Goal: Task Accomplishment & Management: Complete application form

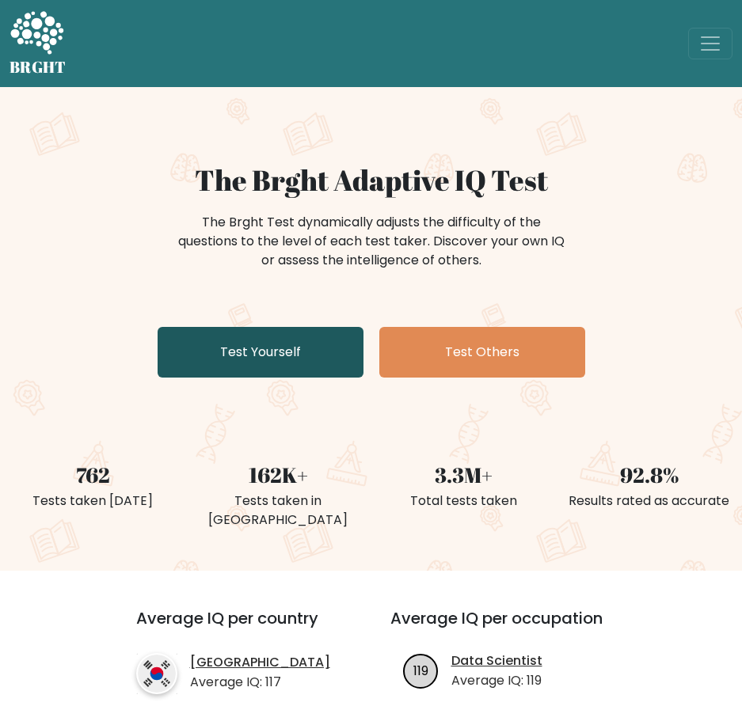
click at [282, 365] on link "Test Yourself" at bounding box center [261, 352] width 206 height 51
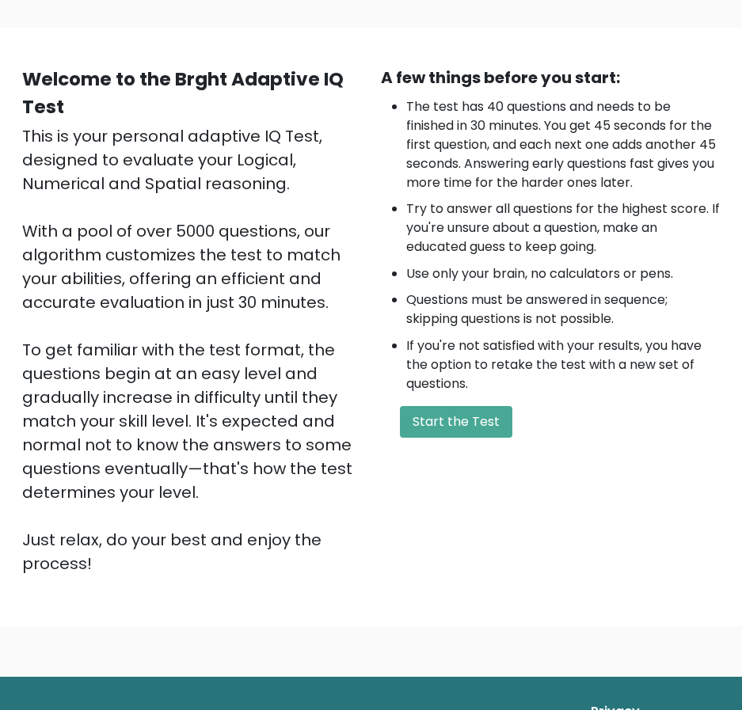
scroll to position [96, 0]
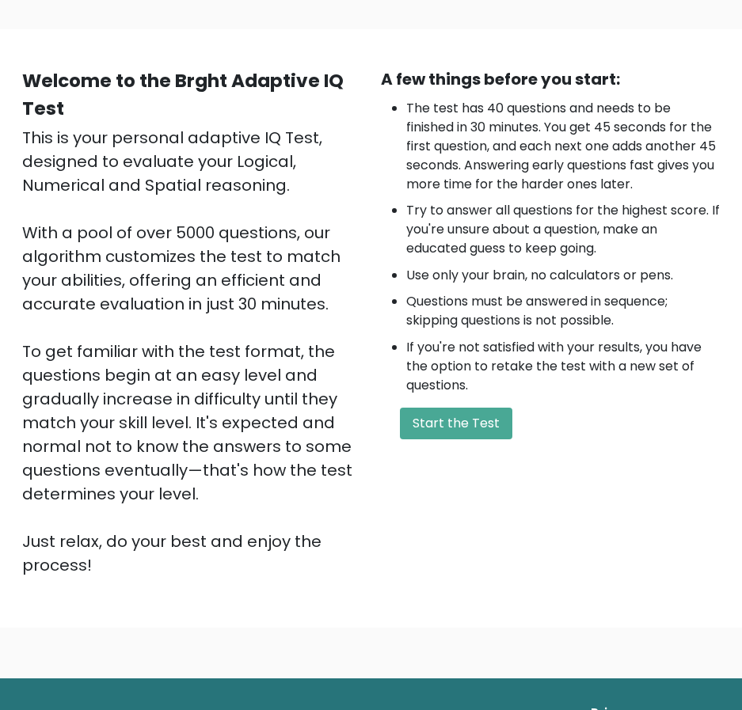
click at [445, 443] on div "A few things before you start: The test has 40 questions and needs to be finish…" at bounding box center [550, 322] width 359 height 510
click at [447, 436] on button "Start the Test" at bounding box center [456, 424] width 112 height 32
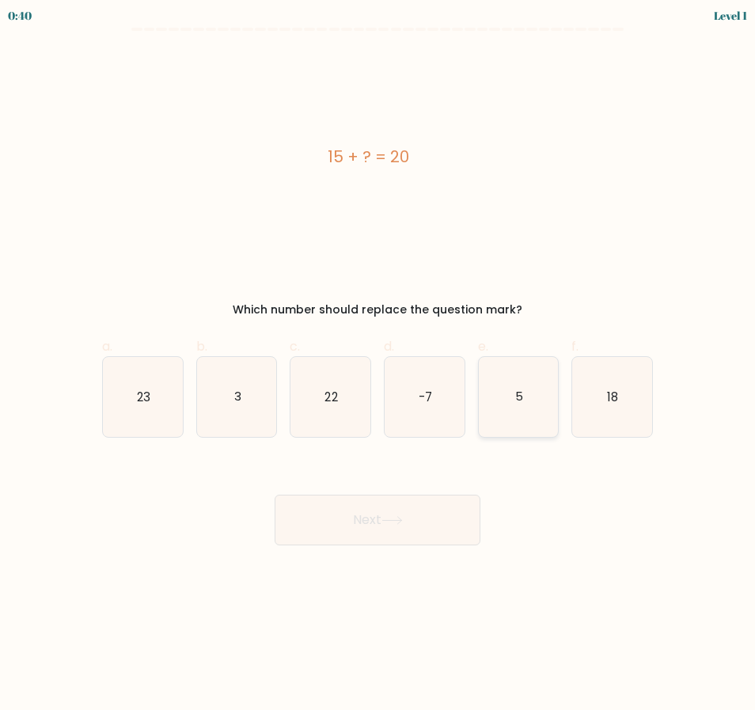
click at [527, 401] on icon "5" at bounding box center [519, 397] width 80 height 80
click at [379, 366] on input "e. 5" at bounding box center [378, 361] width 1 height 10
radio input "true"
click at [390, 518] on icon at bounding box center [392, 520] width 21 height 9
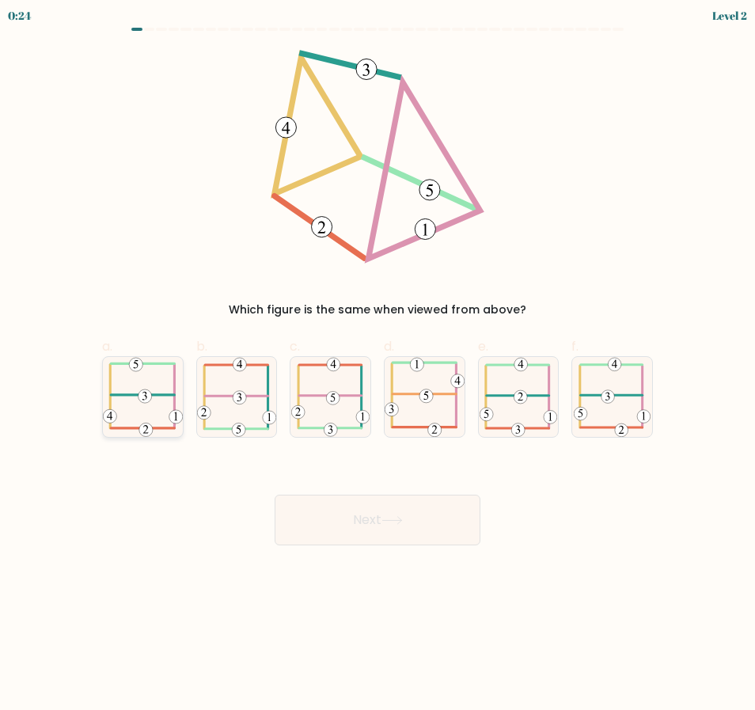
click at [152, 399] on icon at bounding box center [143, 396] width 80 height 79
click at [378, 366] on input "a." at bounding box center [378, 361] width 1 height 10
radio input "true"
click at [331, 512] on button "Next" at bounding box center [378, 520] width 206 height 51
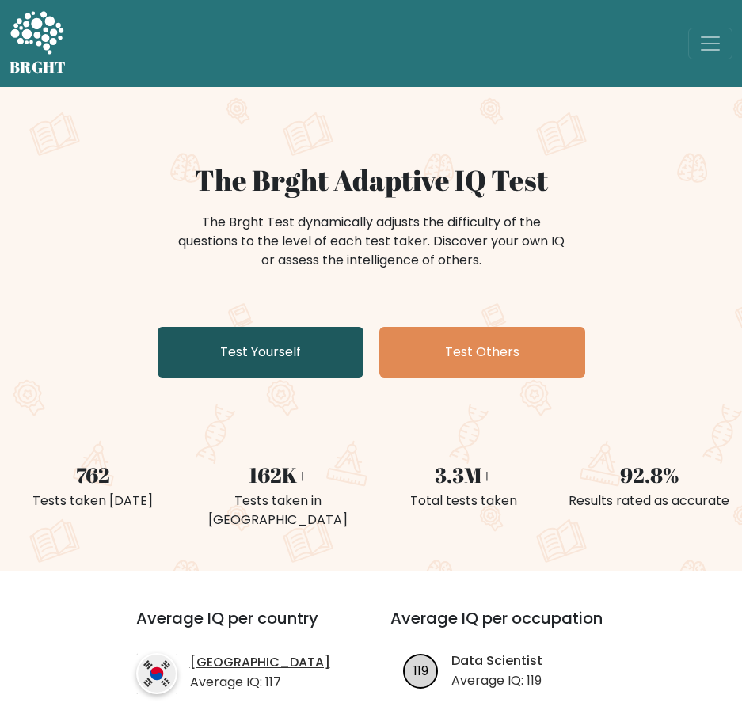
click at [277, 363] on link "Test Yourself" at bounding box center [261, 352] width 206 height 51
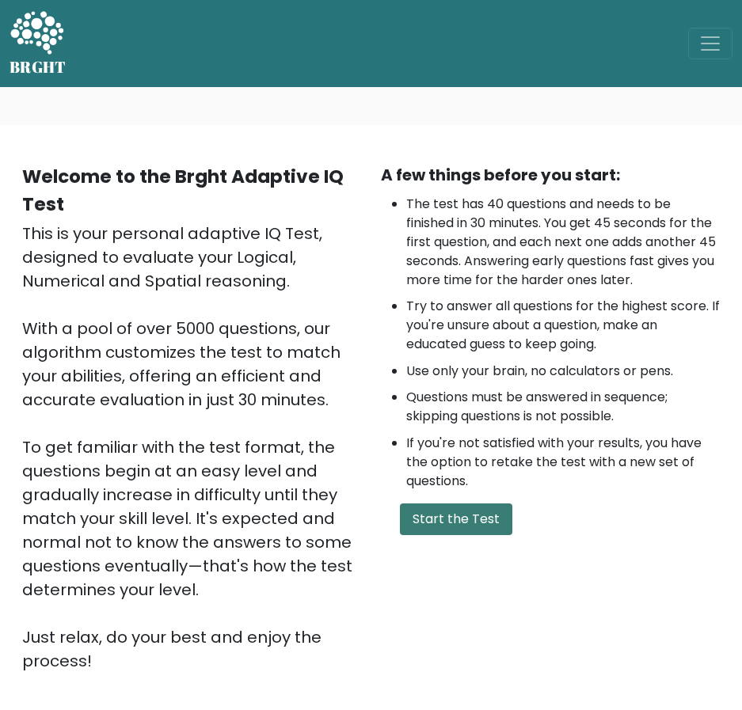
click at [478, 524] on button "Start the Test" at bounding box center [456, 520] width 112 height 32
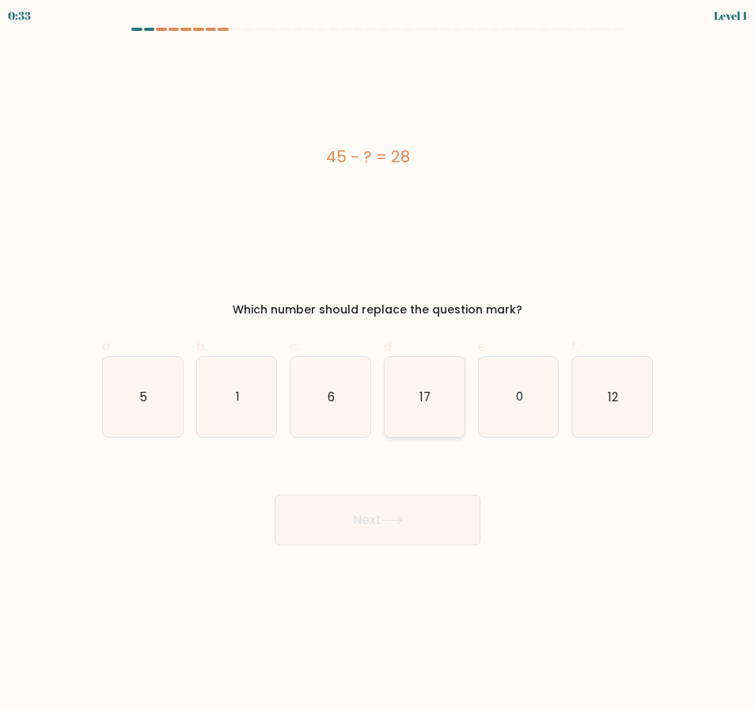
click at [447, 380] on icon "17" at bounding box center [425, 397] width 80 height 80
click at [379, 366] on input "d. 17" at bounding box center [378, 361] width 1 height 10
radio input "true"
click at [382, 524] on button "Next" at bounding box center [378, 520] width 206 height 51
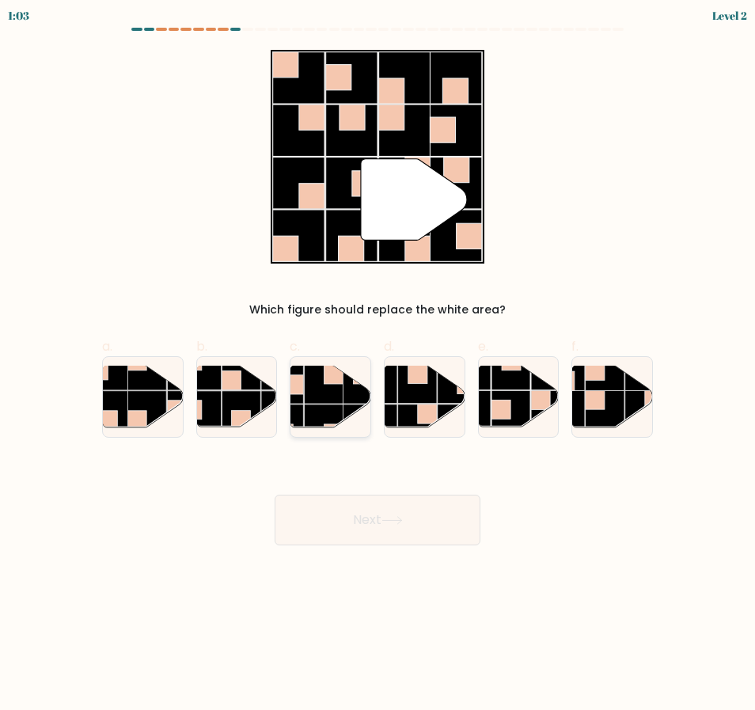
click at [318, 414] on rect at bounding box center [324, 424] width 39 height 39
click at [378, 366] on input "c." at bounding box center [378, 361] width 1 height 10
radio input "true"
click at [377, 516] on button "Next" at bounding box center [378, 520] width 206 height 51
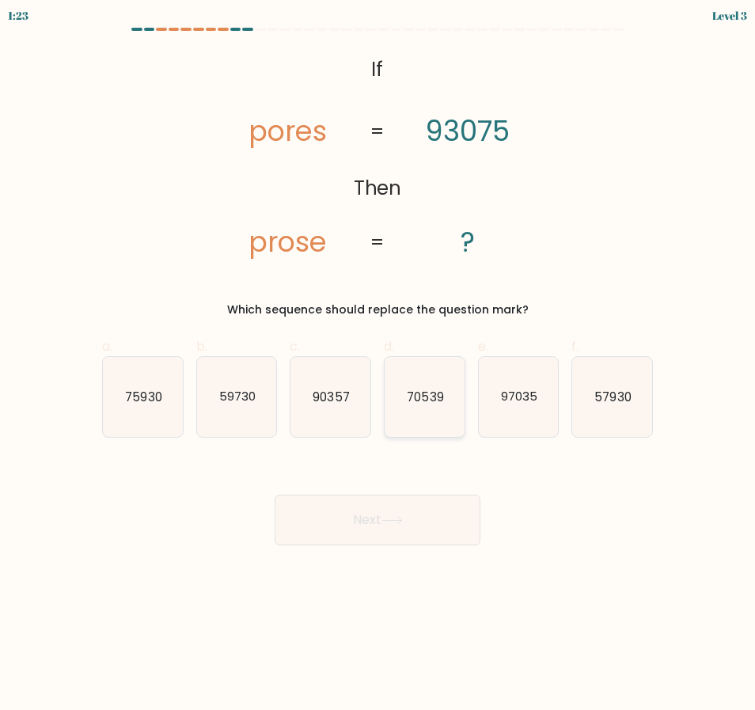
click at [412, 414] on icon "70539" at bounding box center [425, 397] width 80 height 80
click at [379, 366] on input "d. 70539" at bounding box center [378, 361] width 1 height 10
radio input "true"
click at [377, 517] on button "Next" at bounding box center [378, 520] width 206 height 51
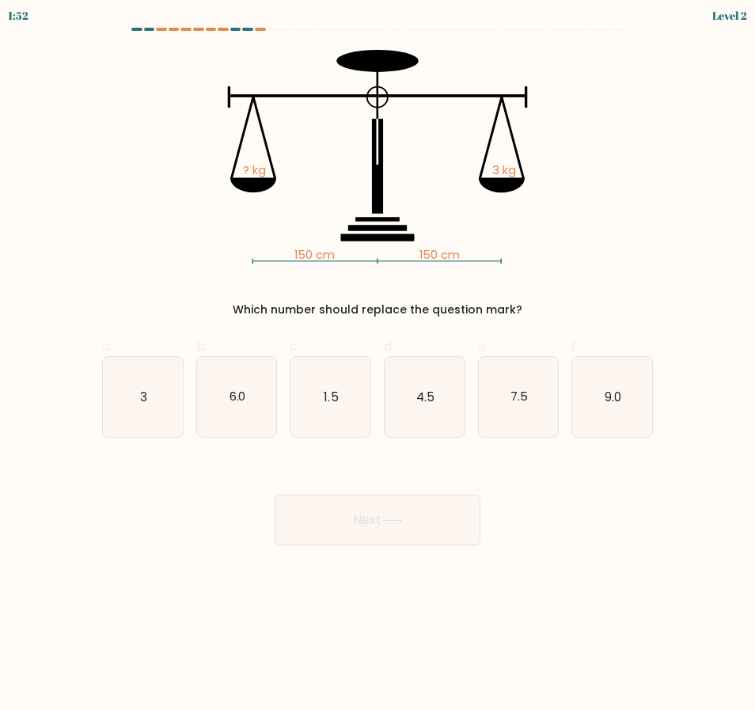
drag, startPoint x: 150, startPoint y: 403, endPoint x: 256, endPoint y: 462, distance: 121.2
click at [150, 402] on icon "3" at bounding box center [143, 397] width 80 height 80
click at [378, 366] on input "a. 3" at bounding box center [378, 361] width 1 height 10
radio input "true"
click at [334, 504] on button "Next" at bounding box center [378, 520] width 206 height 51
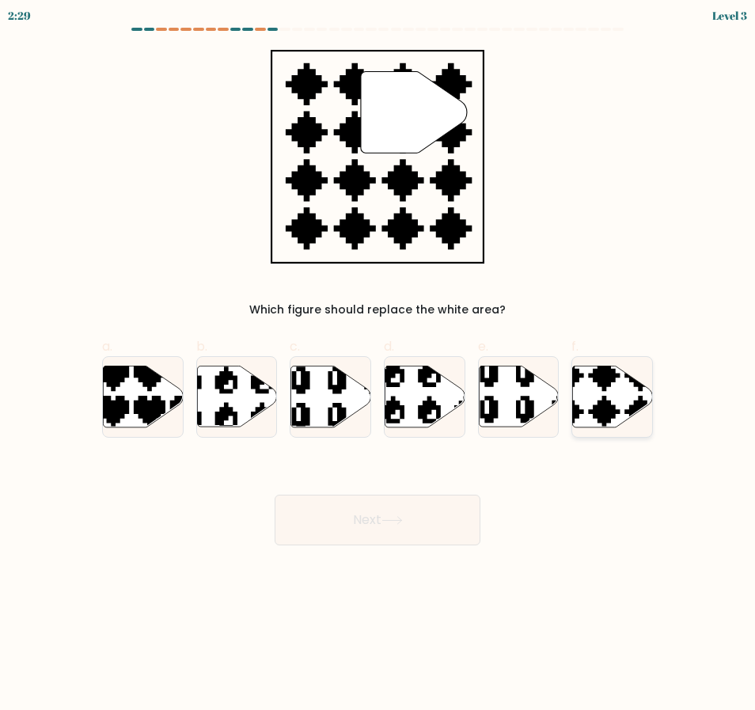
click at [622, 380] on icon at bounding box center [613, 396] width 80 height 61
click at [379, 366] on input "f." at bounding box center [378, 361] width 1 height 10
radio input "true"
click at [419, 518] on button "Next" at bounding box center [378, 520] width 206 height 51
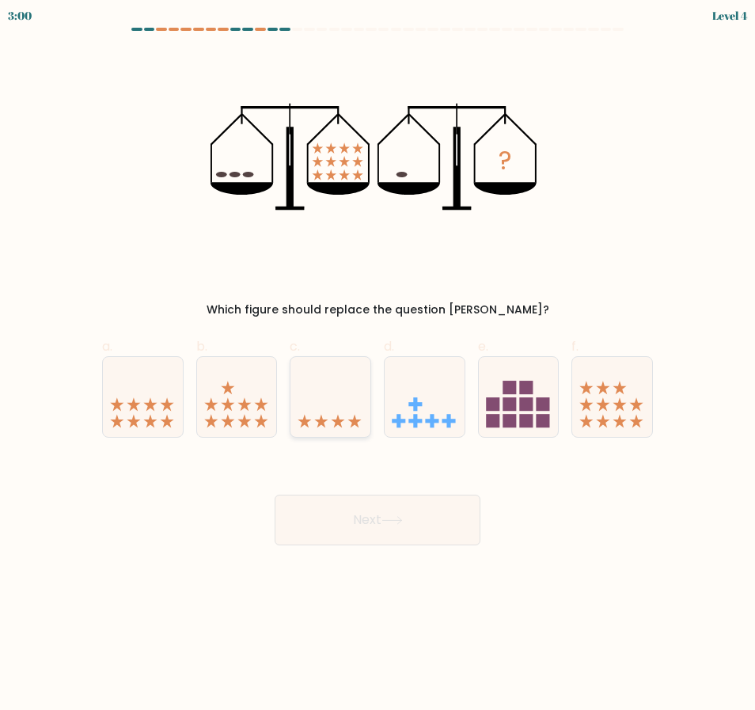
click at [328, 417] on icon at bounding box center [331, 397] width 80 height 66
click at [378, 366] on input "c." at bounding box center [378, 361] width 1 height 10
radio input "true"
click at [369, 511] on button "Next" at bounding box center [378, 520] width 206 height 51
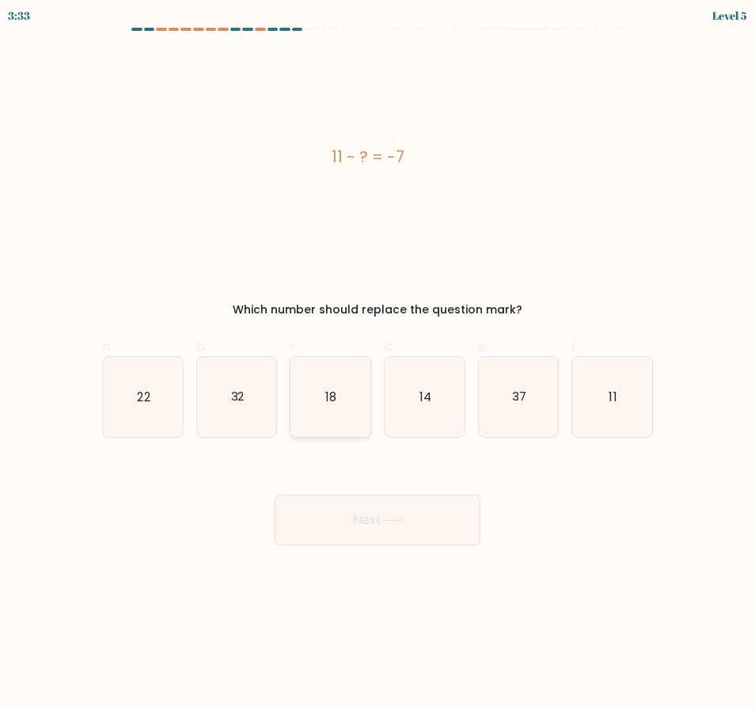
click at [335, 427] on icon "18" at bounding box center [331, 397] width 80 height 80
click at [375, 514] on button "Next" at bounding box center [378, 520] width 206 height 51
click at [330, 410] on icon "18" at bounding box center [331, 397] width 80 height 80
click at [378, 366] on input "c. 18" at bounding box center [378, 361] width 1 height 10
radio input "true"
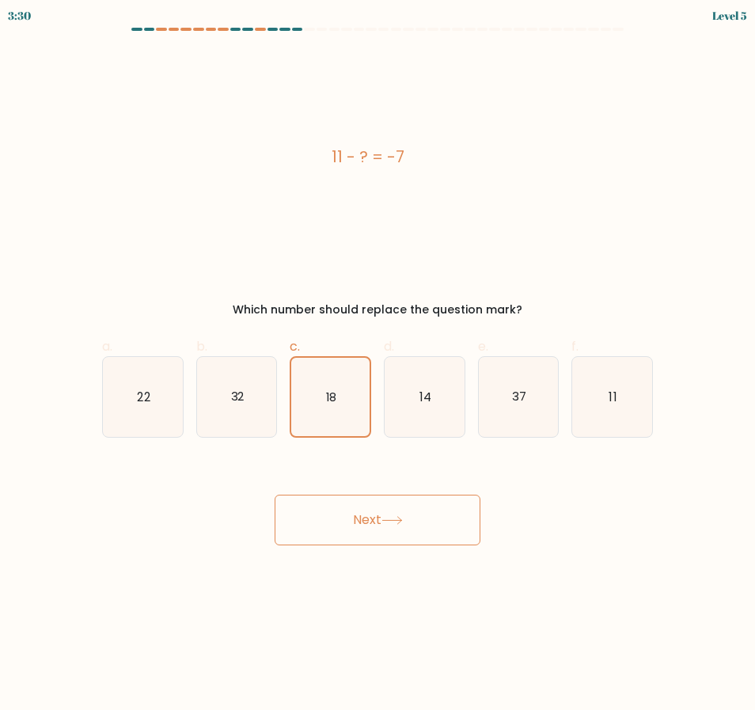
click at [398, 500] on button "Next" at bounding box center [378, 520] width 206 height 51
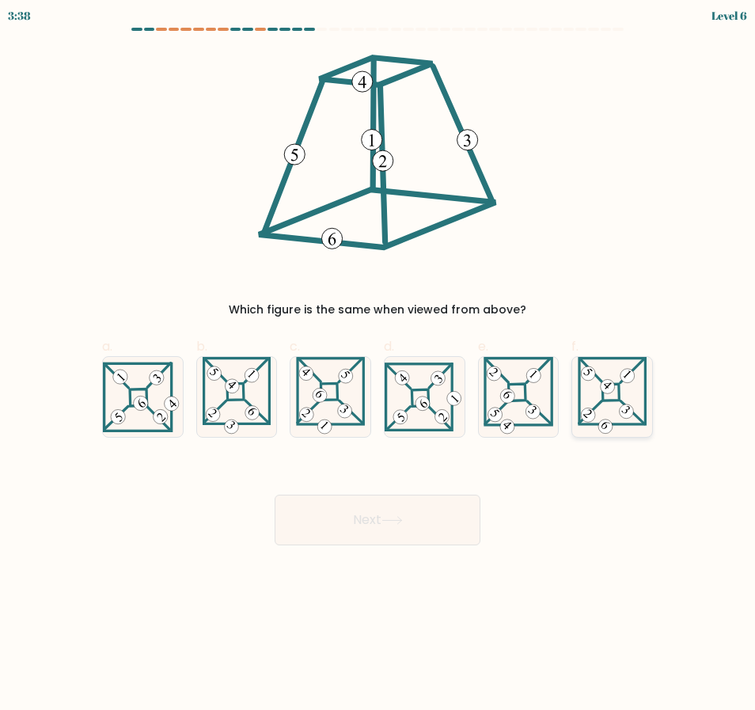
click at [610, 410] on icon at bounding box center [612, 397] width 69 height 80
click at [379, 366] on input "f." at bounding box center [378, 361] width 1 height 10
radio input "true"
click at [381, 513] on button "Next" at bounding box center [378, 520] width 206 height 51
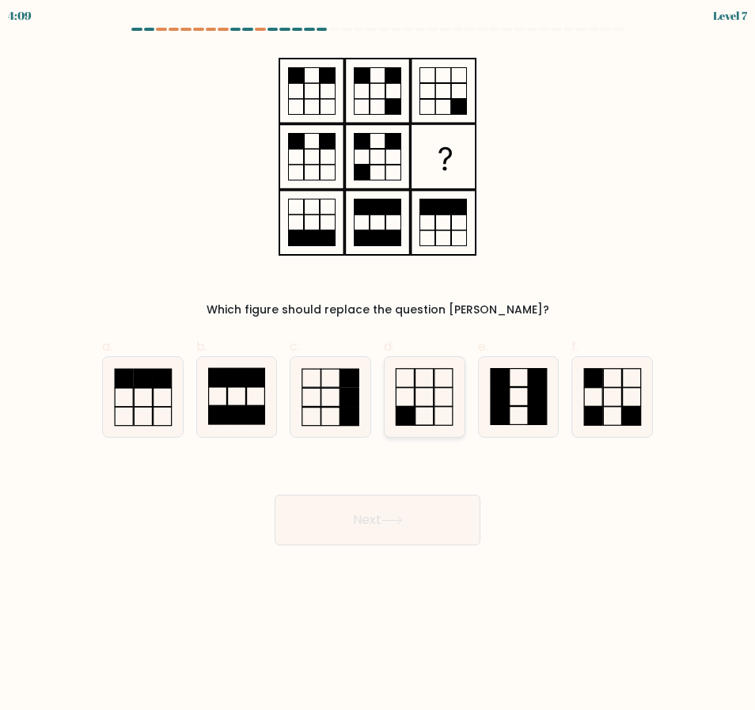
click at [424, 399] on icon at bounding box center [425, 397] width 80 height 80
click at [379, 366] on input "d." at bounding box center [378, 361] width 1 height 10
radio input "true"
click at [414, 531] on button "Next" at bounding box center [378, 520] width 206 height 51
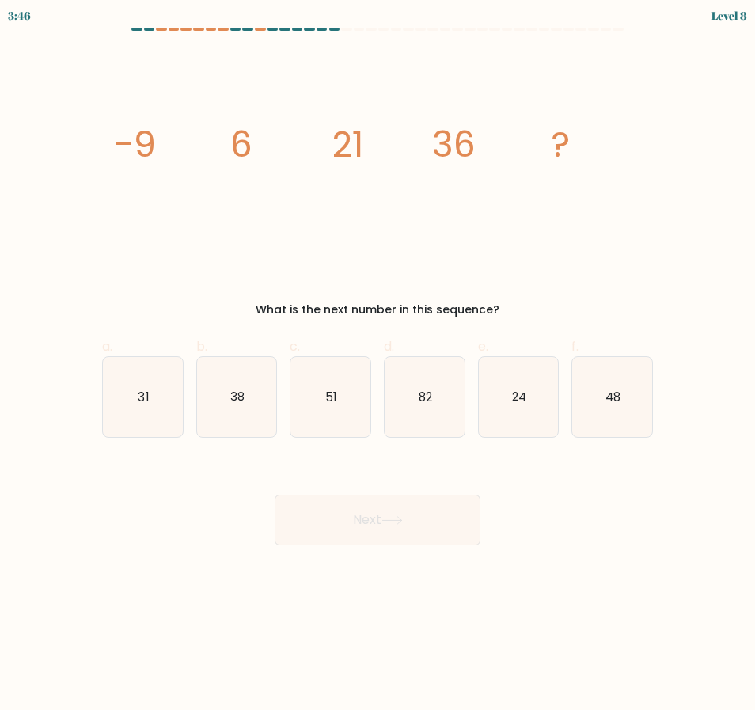
drag, startPoint x: 337, startPoint y: 373, endPoint x: 385, endPoint y: 476, distance: 113.4
click at [340, 374] on icon "51" at bounding box center [331, 397] width 80 height 80
click at [378, 366] on input "c. 51" at bounding box center [378, 361] width 1 height 10
radio input "true"
click at [398, 531] on button "Next" at bounding box center [378, 520] width 206 height 51
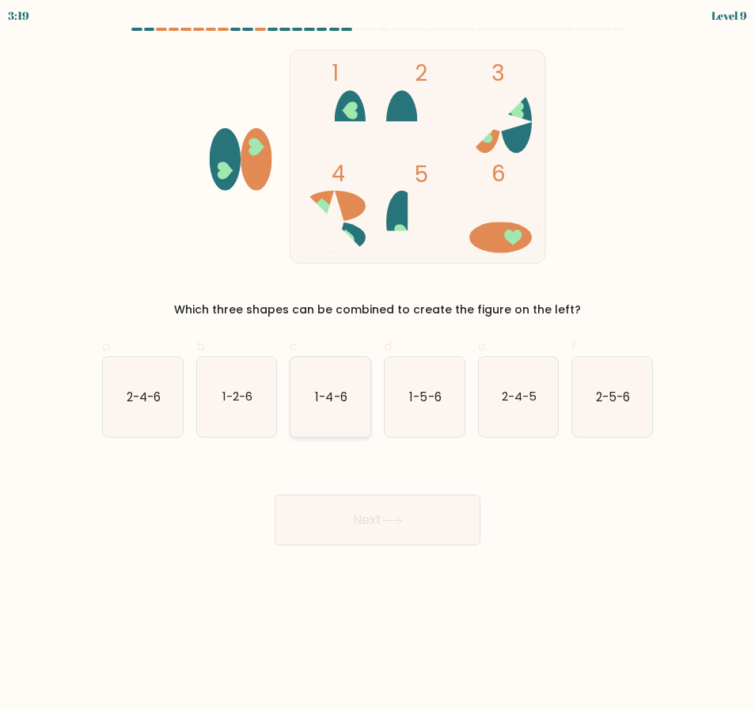
click at [348, 398] on icon "1-4-6" at bounding box center [331, 397] width 80 height 80
click at [378, 366] on input "c. 1-4-6" at bounding box center [378, 361] width 1 height 10
radio input "true"
click at [374, 516] on button "Next" at bounding box center [378, 520] width 206 height 51
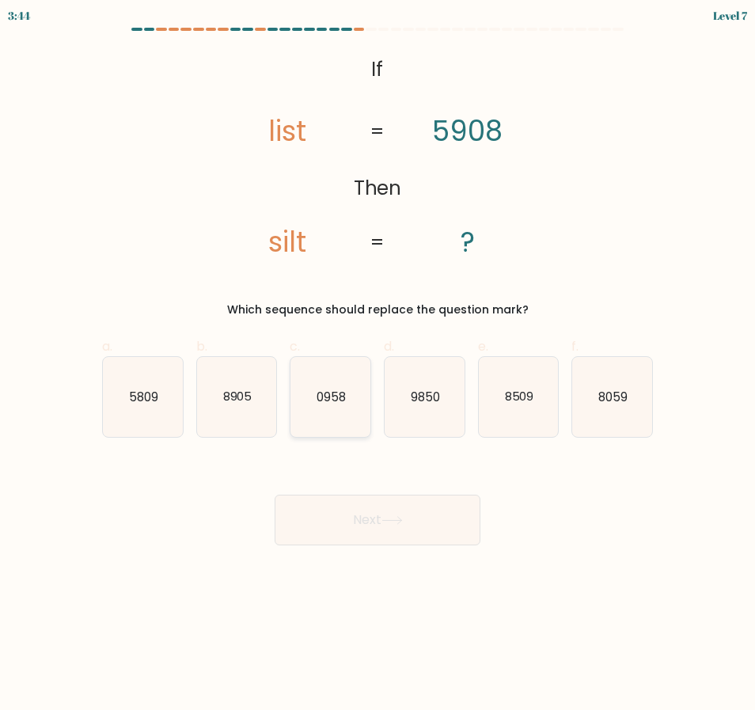
click at [352, 423] on icon "0958" at bounding box center [331, 397] width 80 height 80
click at [378, 366] on input "c. 0958" at bounding box center [378, 361] width 1 height 10
radio input "true"
click at [424, 514] on button "Next" at bounding box center [378, 520] width 206 height 51
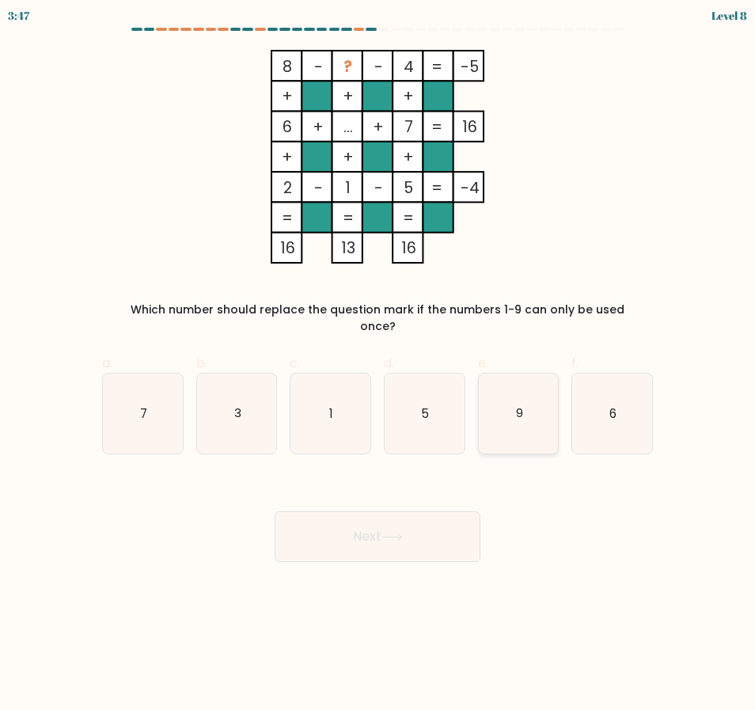
click at [497, 407] on icon "9" at bounding box center [519, 414] width 80 height 80
click at [379, 366] on input "e. 9" at bounding box center [378, 361] width 1 height 10
radio input "true"
click at [417, 516] on button "Next" at bounding box center [378, 537] width 206 height 51
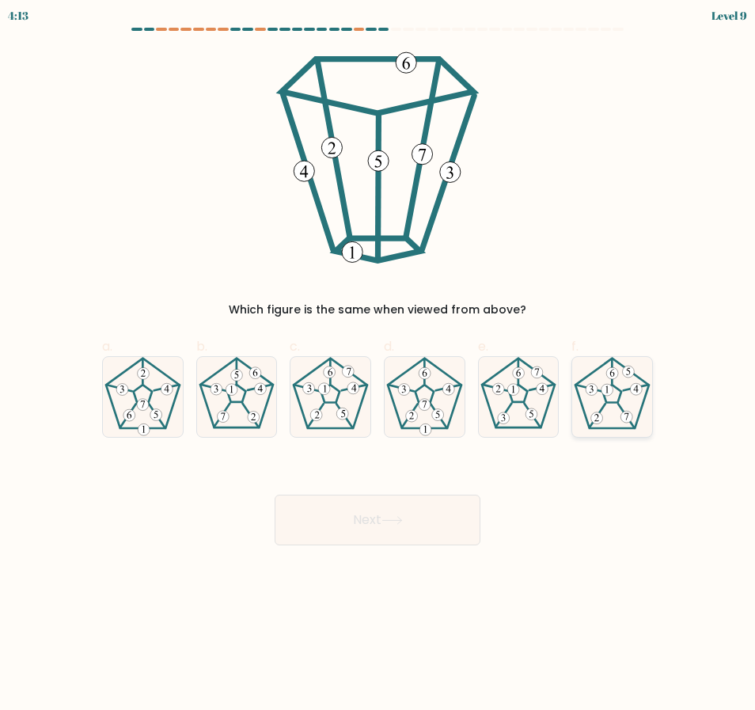
click at [622, 399] on icon at bounding box center [613, 397] width 80 height 80
click at [379, 366] on input "f." at bounding box center [378, 361] width 1 height 10
radio input "true"
click at [385, 510] on button "Next" at bounding box center [378, 520] width 206 height 51
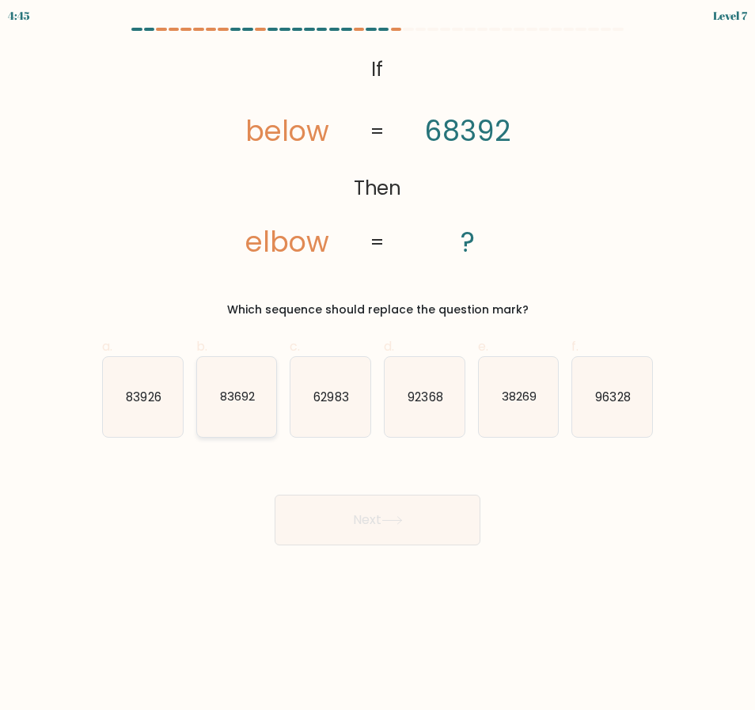
click at [210, 397] on icon "83692" at bounding box center [237, 397] width 80 height 80
click at [378, 366] on input "b. 83692" at bounding box center [378, 361] width 1 height 10
radio input "true"
click at [337, 518] on button "Next" at bounding box center [378, 520] width 206 height 51
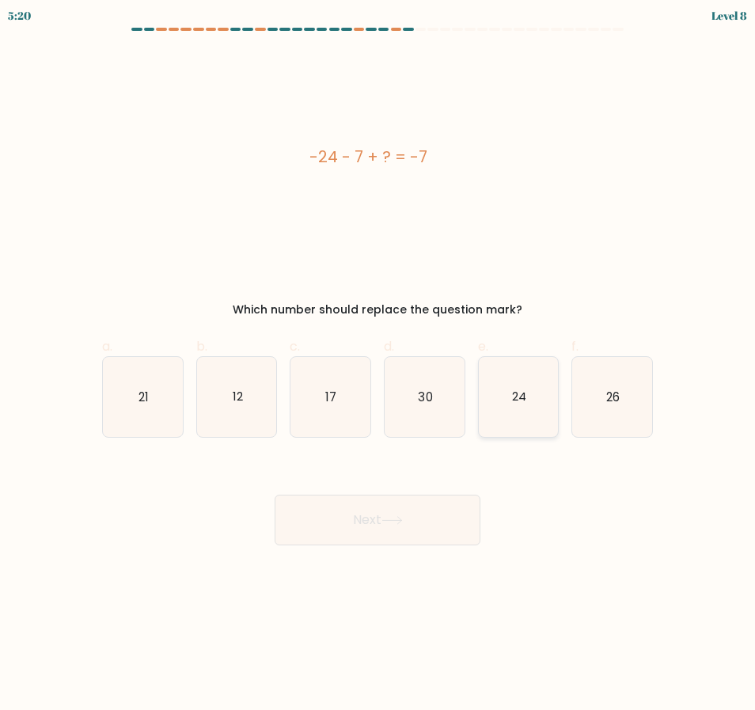
click at [512, 408] on icon "24" at bounding box center [519, 397] width 80 height 80
click at [379, 366] on input "e. 24" at bounding box center [378, 361] width 1 height 10
radio input "true"
click at [443, 523] on button "Next" at bounding box center [378, 520] width 206 height 51
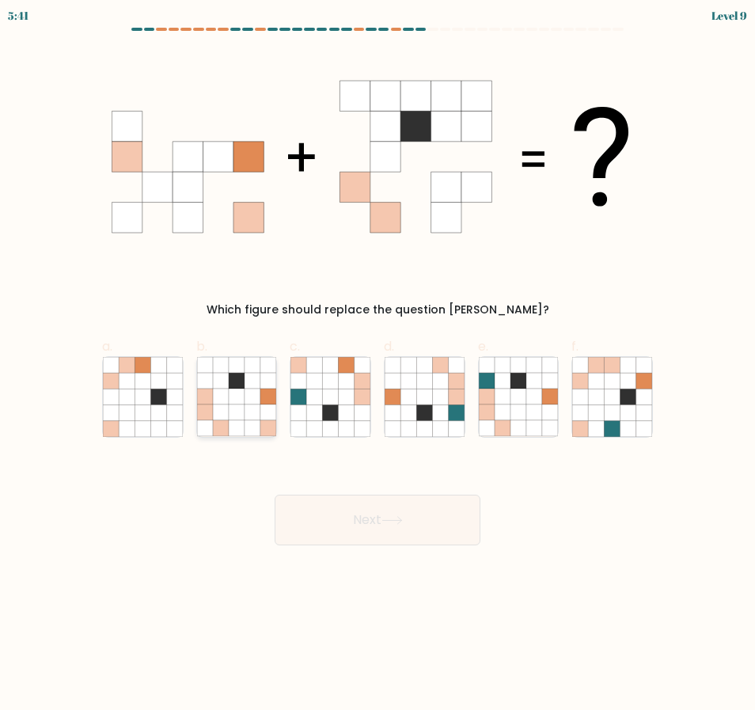
click at [257, 403] on icon at bounding box center [253, 397] width 16 height 16
click at [378, 366] on input "b." at bounding box center [378, 361] width 1 height 10
radio input "true"
click at [351, 519] on button "Next" at bounding box center [378, 520] width 206 height 51
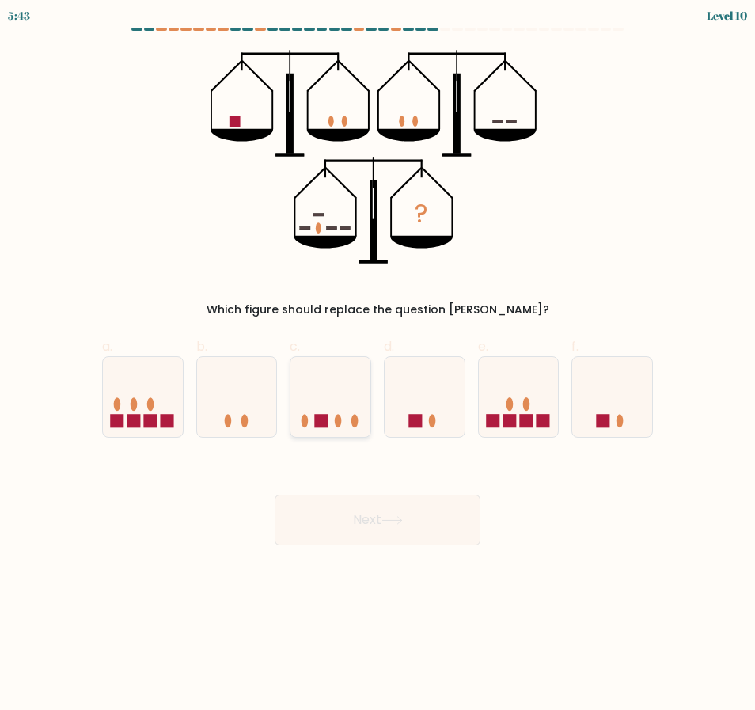
click at [343, 417] on icon at bounding box center [331, 397] width 80 height 66
click at [378, 366] on input "c." at bounding box center [378, 361] width 1 height 10
radio input "true"
click at [382, 506] on button "Next" at bounding box center [378, 520] width 206 height 51
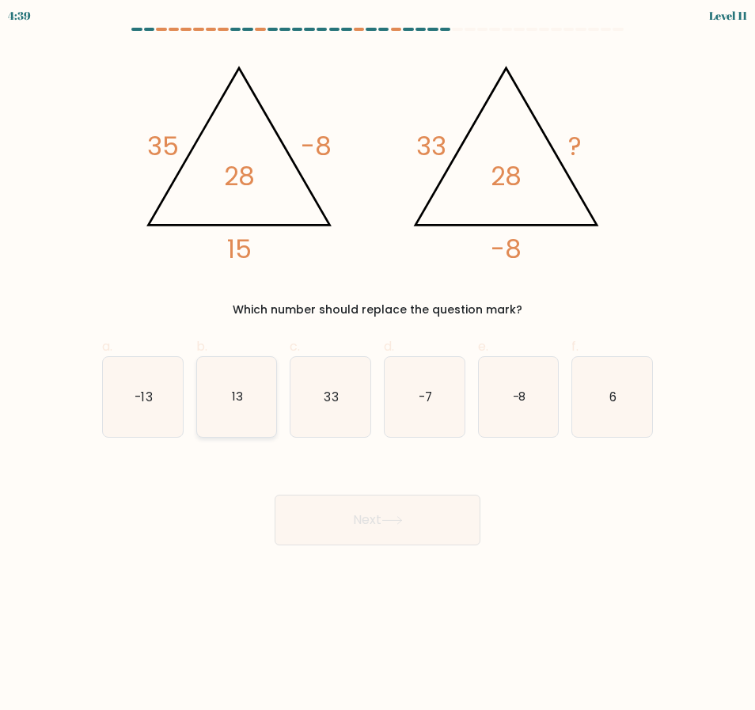
click at [251, 409] on icon "13" at bounding box center [237, 397] width 80 height 80
click at [378, 366] on input "b. 13" at bounding box center [378, 361] width 1 height 10
radio input "true"
click at [142, 389] on text "-13" at bounding box center [143, 396] width 17 height 17
click at [378, 366] on input "a. -13" at bounding box center [378, 361] width 1 height 10
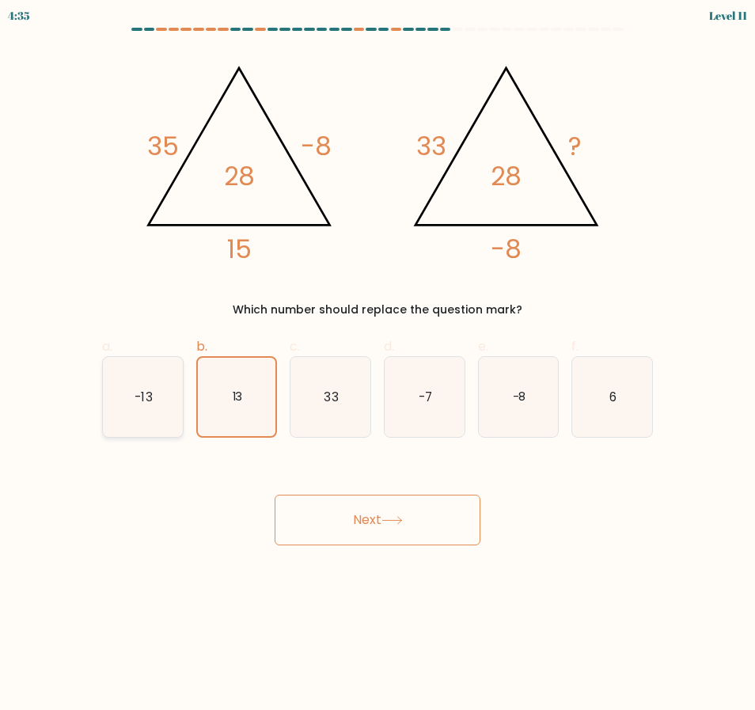
radio input "true"
click at [377, 521] on button "Next" at bounding box center [378, 520] width 206 height 51
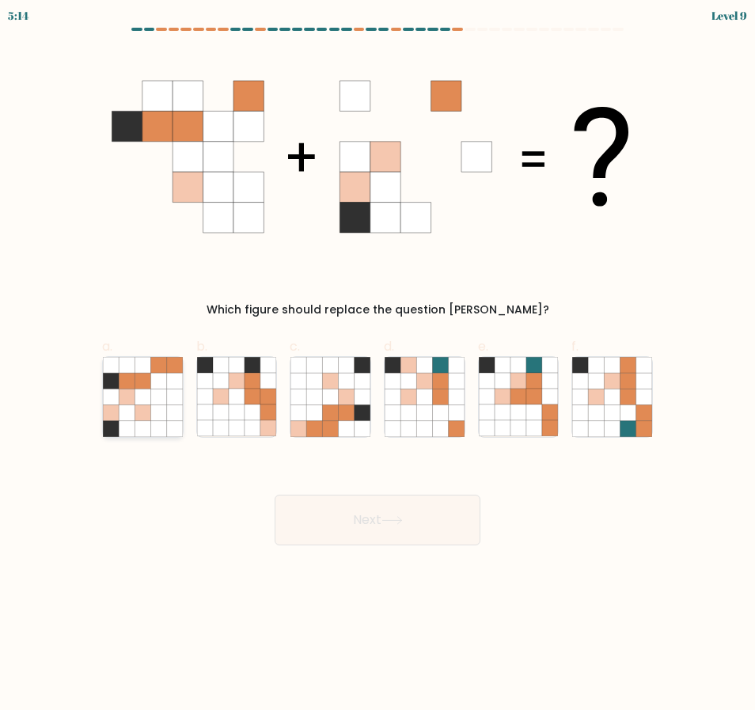
click at [131, 397] on icon at bounding box center [127, 397] width 16 height 16
click at [378, 366] on input "a." at bounding box center [378, 361] width 1 height 10
radio input "true"
click at [410, 523] on button "Next" at bounding box center [378, 520] width 206 height 51
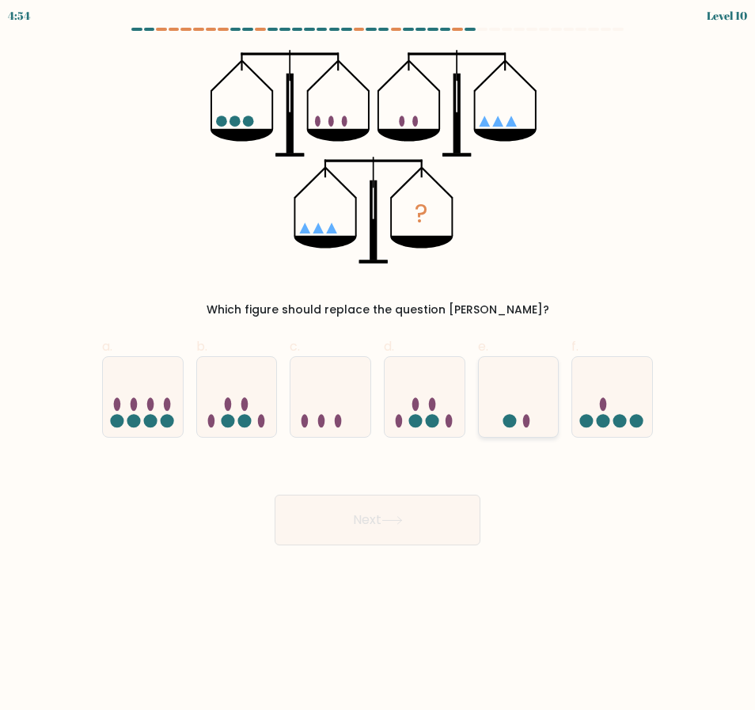
click at [510, 404] on icon at bounding box center [519, 397] width 80 height 66
click at [379, 366] on input "e." at bounding box center [378, 361] width 1 height 10
radio input "true"
click at [393, 525] on button "Next" at bounding box center [378, 520] width 206 height 51
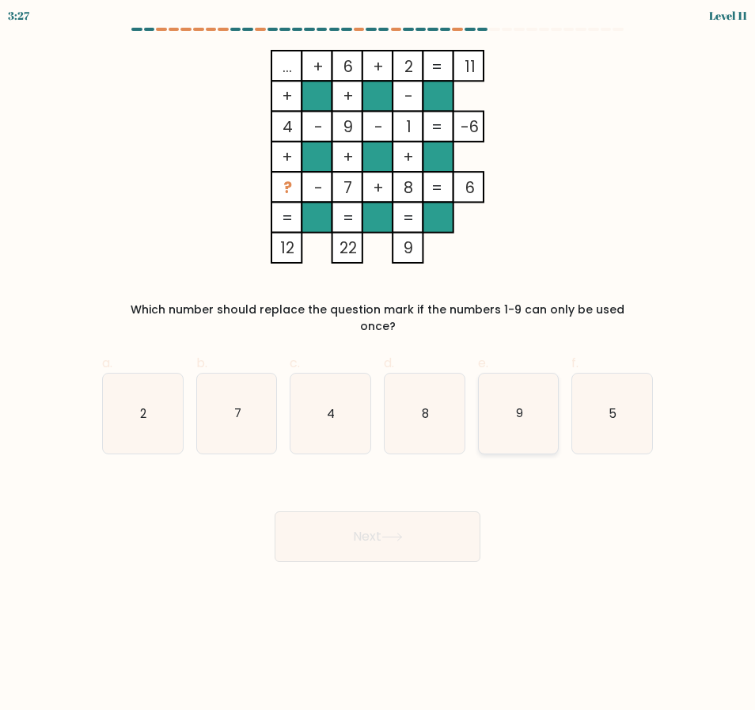
click at [518, 405] on icon "9" at bounding box center [519, 414] width 80 height 80
click at [379, 366] on input "e. 9" at bounding box center [378, 361] width 1 height 10
radio input "true"
click at [572, 392] on div "5" at bounding box center [613, 414] width 82 height 82
click at [379, 366] on input "f. 5" at bounding box center [378, 361] width 1 height 10
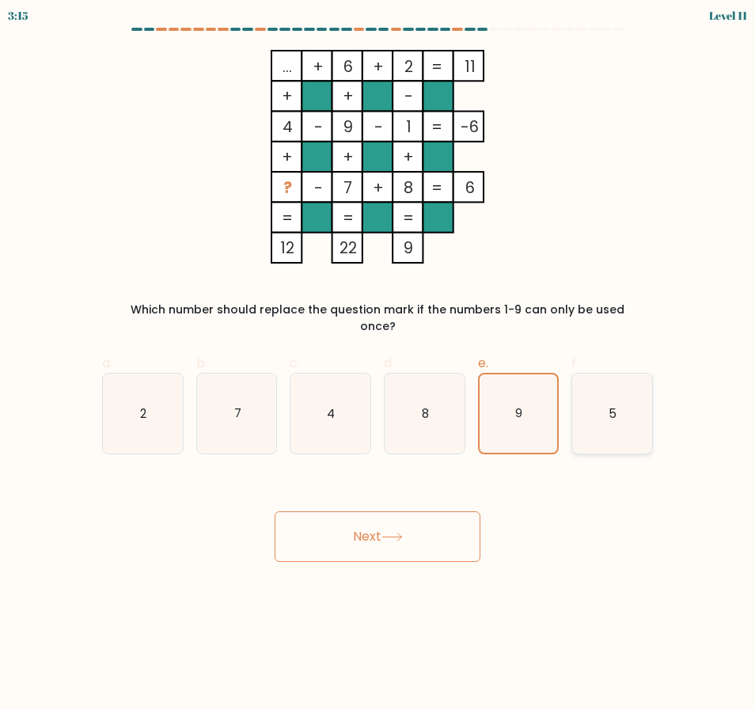
radio input "true"
click at [403, 533] on icon at bounding box center [392, 537] width 21 height 9
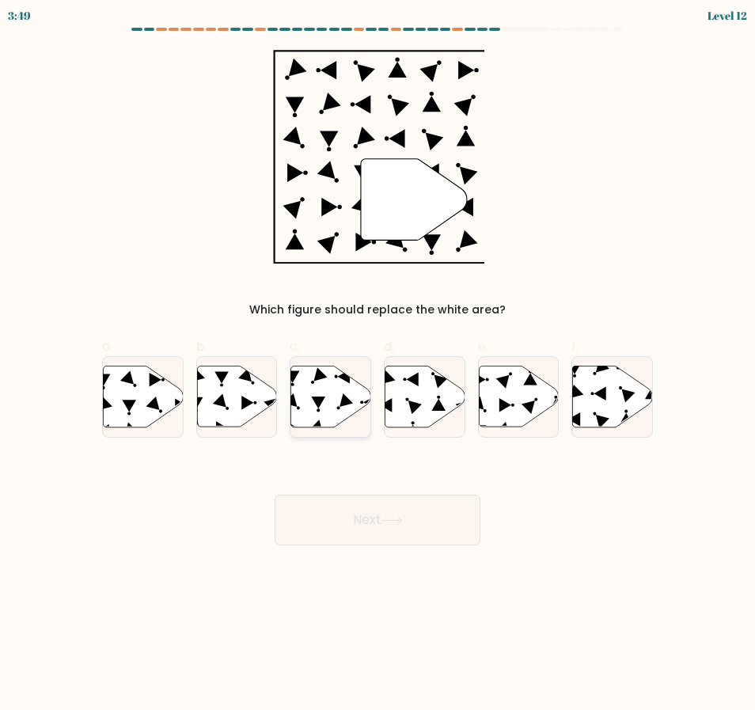
click at [320, 405] on icon at bounding box center [319, 403] width 14 height 12
click at [378, 366] on input "c." at bounding box center [378, 361] width 1 height 10
radio input "true"
click at [356, 497] on button "Next" at bounding box center [378, 520] width 206 height 51
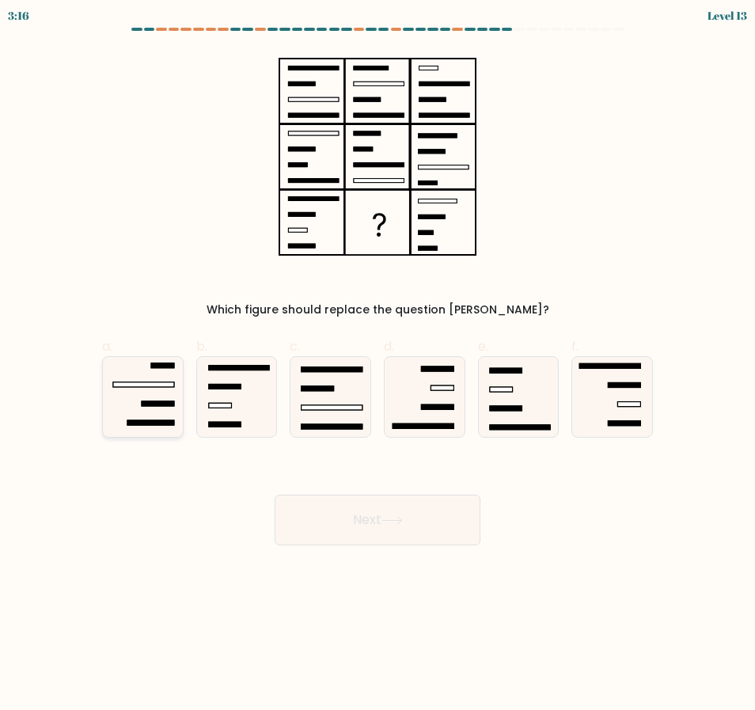
click at [168, 415] on icon at bounding box center [143, 397] width 80 height 80
click at [378, 366] on input "a." at bounding box center [378, 361] width 1 height 10
radio input "true"
click at [374, 516] on button "Next" at bounding box center [378, 520] width 206 height 51
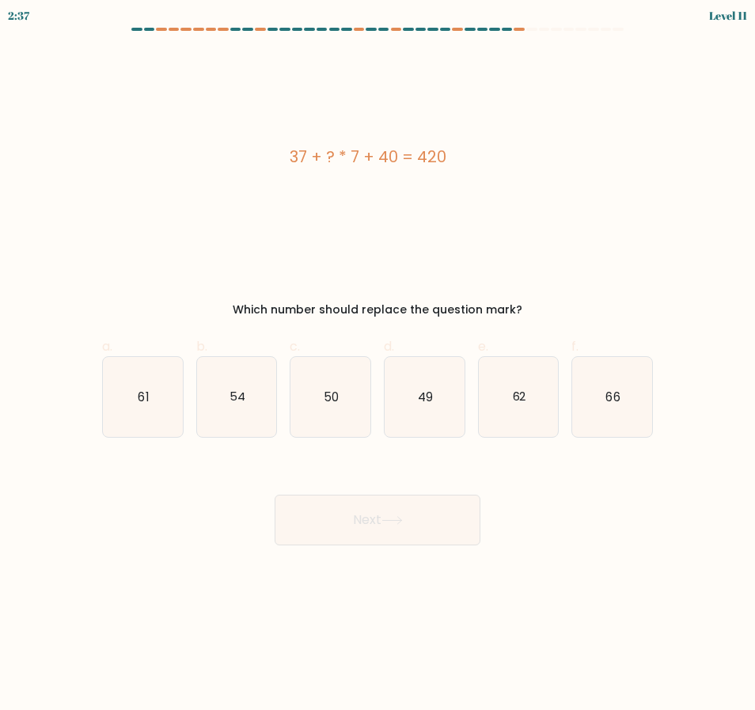
drag, startPoint x: 291, startPoint y: 154, endPoint x: 496, endPoint y: 156, distance: 205.1
click at [496, 156] on div "37 + ? * 7 + 40 = 420" at bounding box center [368, 157] width 532 height 24
copy div "37 + ? * 7 + 40 = 420"
drag, startPoint x: 421, startPoint y: 420, endPoint x: 354, endPoint y: 340, distance: 105.1
click at [421, 420] on icon "49" at bounding box center [425, 397] width 80 height 80
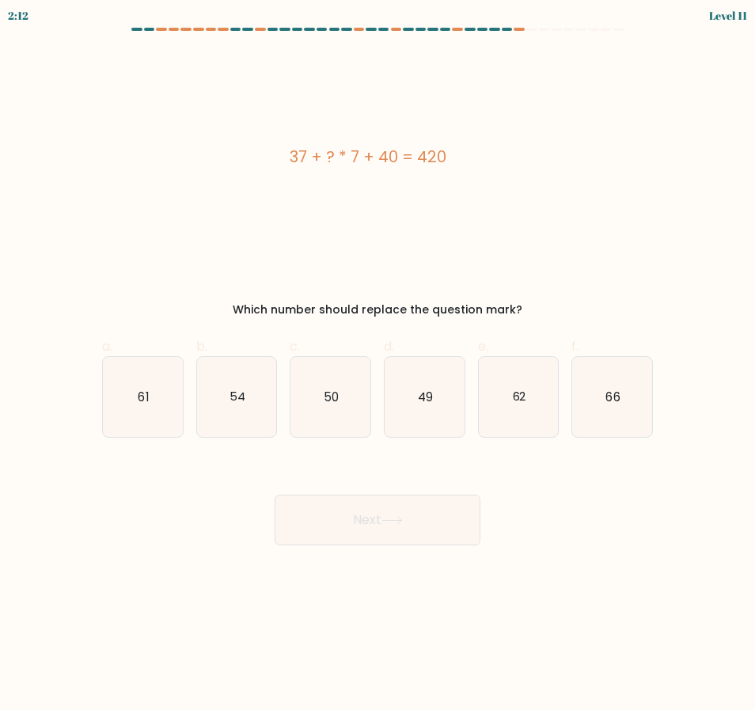
click at [379, 366] on input "d. 49" at bounding box center [378, 361] width 1 height 10
radio input "true"
click at [371, 529] on button "Next" at bounding box center [378, 520] width 206 height 51
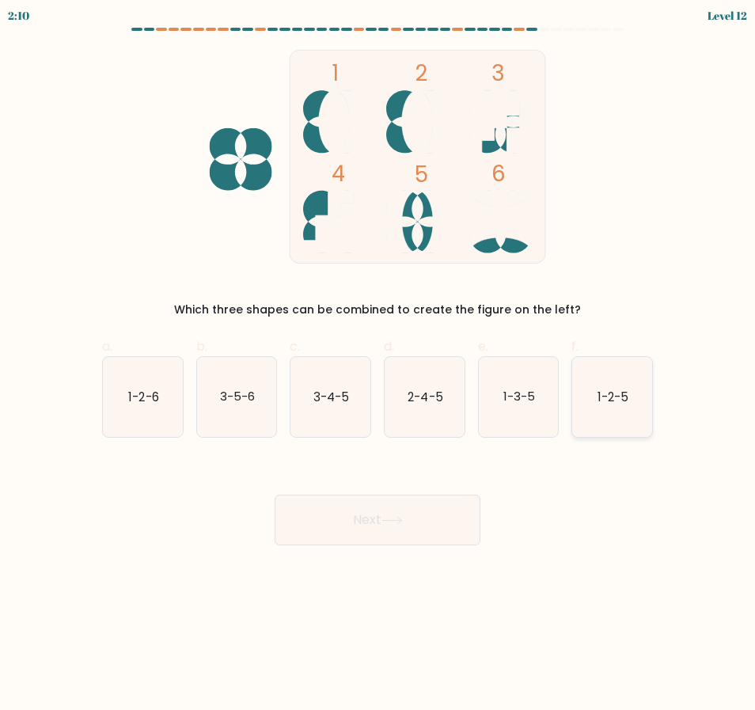
drag, startPoint x: 618, startPoint y: 388, endPoint x: 604, endPoint y: 394, distance: 14.9
click at [618, 388] on icon "1-2-5" at bounding box center [613, 397] width 80 height 80
click at [379, 366] on input "f. 1-2-5" at bounding box center [378, 361] width 1 height 10
radio input "true"
click at [384, 509] on button "Next" at bounding box center [378, 520] width 206 height 51
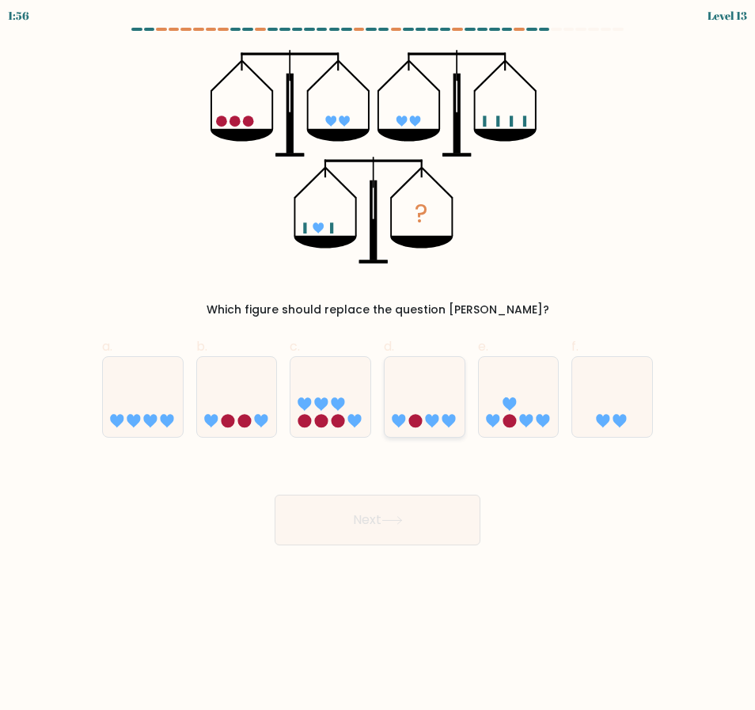
click at [403, 376] on icon at bounding box center [425, 397] width 80 height 66
click at [379, 366] on input "d." at bounding box center [378, 361] width 1 height 10
radio input "true"
click at [364, 512] on button "Next" at bounding box center [378, 520] width 206 height 51
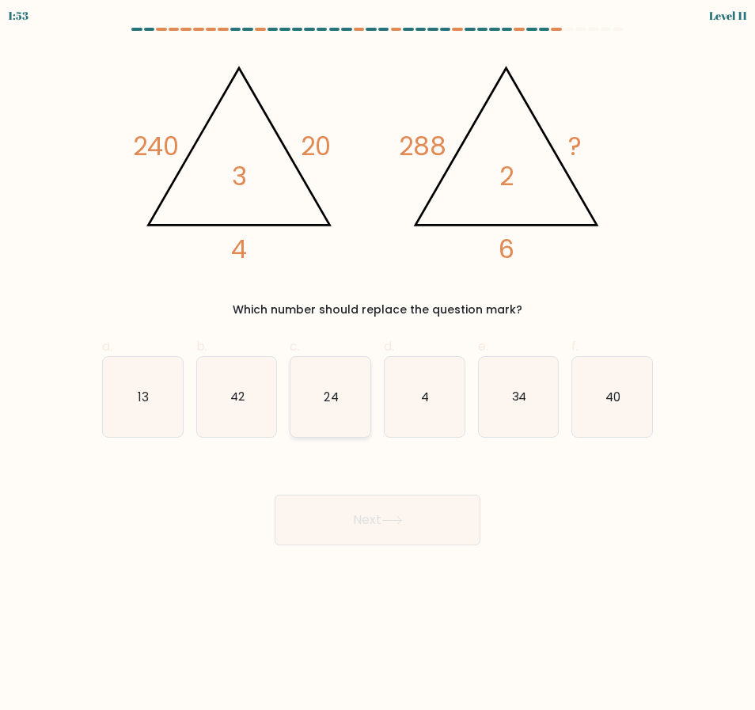
click at [331, 402] on text "24" at bounding box center [332, 396] width 14 height 17
click at [378, 366] on input "c. 24" at bounding box center [378, 361] width 1 height 10
radio input "true"
click at [346, 525] on button "Next" at bounding box center [378, 520] width 206 height 51
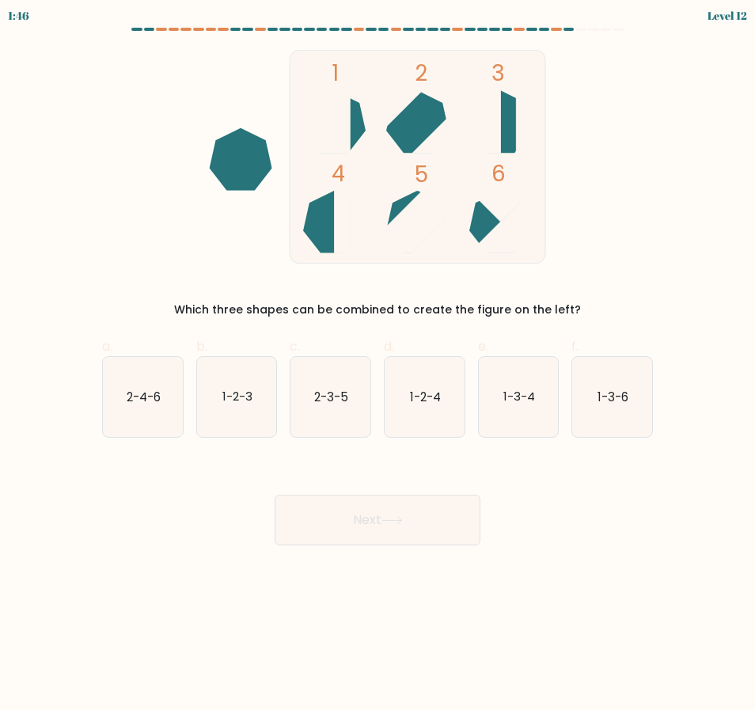
click at [149, 127] on div "1 2 3 4 5 6 Which three shapes can be combined to create the figure on the left?" at bounding box center [378, 184] width 570 height 268
click at [313, 409] on icon "2-3-5" at bounding box center [331, 397] width 80 height 80
click at [378, 366] on input "c. 2-3-5" at bounding box center [378, 361] width 1 height 10
radio input "true"
click at [383, 512] on button "Next" at bounding box center [378, 520] width 206 height 51
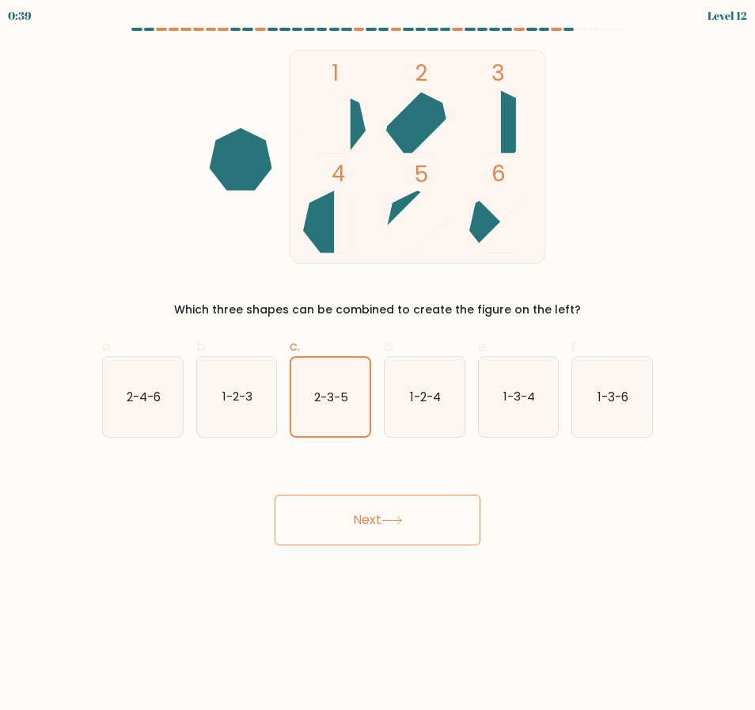
click at [407, 531] on button "Next" at bounding box center [378, 520] width 206 height 51
click at [397, 510] on button "Next" at bounding box center [378, 520] width 206 height 51
click at [359, 527] on button "Next" at bounding box center [378, 520] width 206 height 51
click at [357, 527] on button "Next" at bounding box center [378, 520] width 206 height 51
click at [356, 527] on button "Next" at bounding box center [378, 520] width 206 height 51
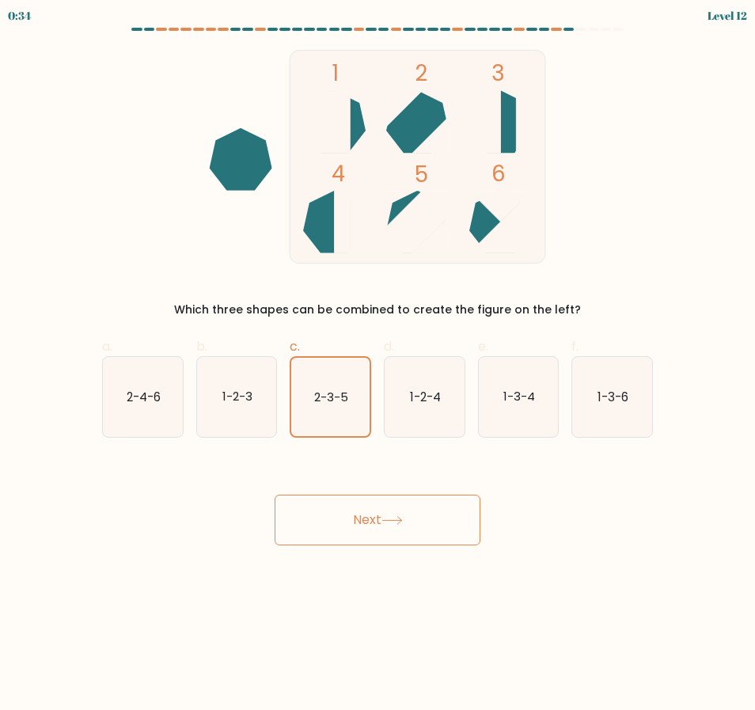
click at [356, 527] on button "Next" at bounding box center [378, 520] width 206 height 51
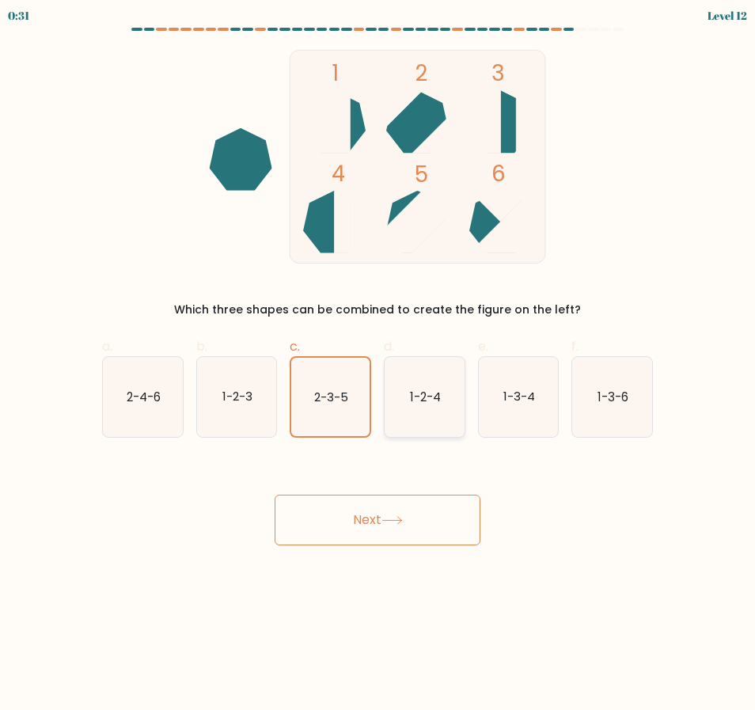
click at [420, 427] on icon "1-2-4" at bounding box center [425, 397] width 80 height 80
click at [379, 366] on input "d. 1-2-4" at bounding box center [378, 361] width 1 height 10
radio input "true"
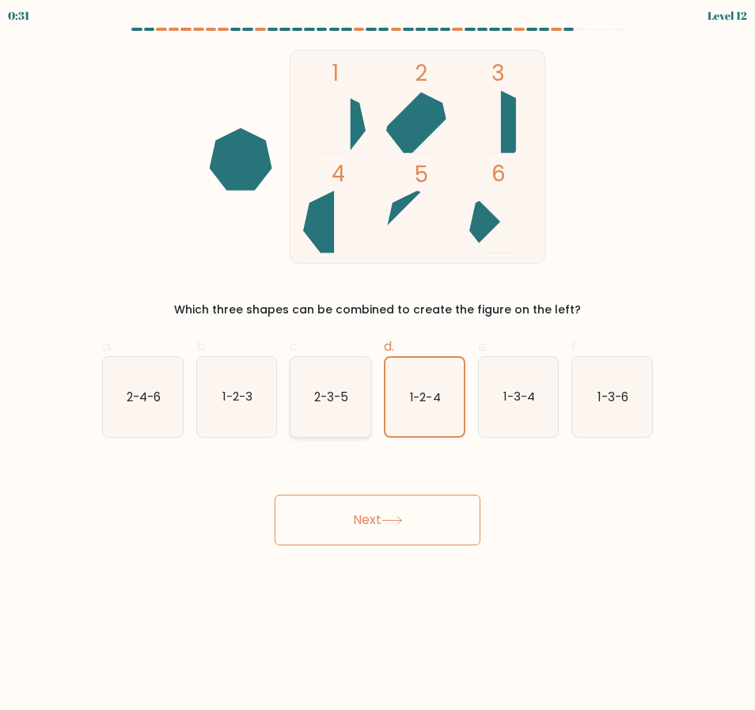
click at [319, 413] on icon "2-3-5" at bounding box center [331, 397] width 80 height 80
click at [378, 366] on input "c. 2-3-5" at bounding box center [378, 361] width 1 height 10
radio input "true"
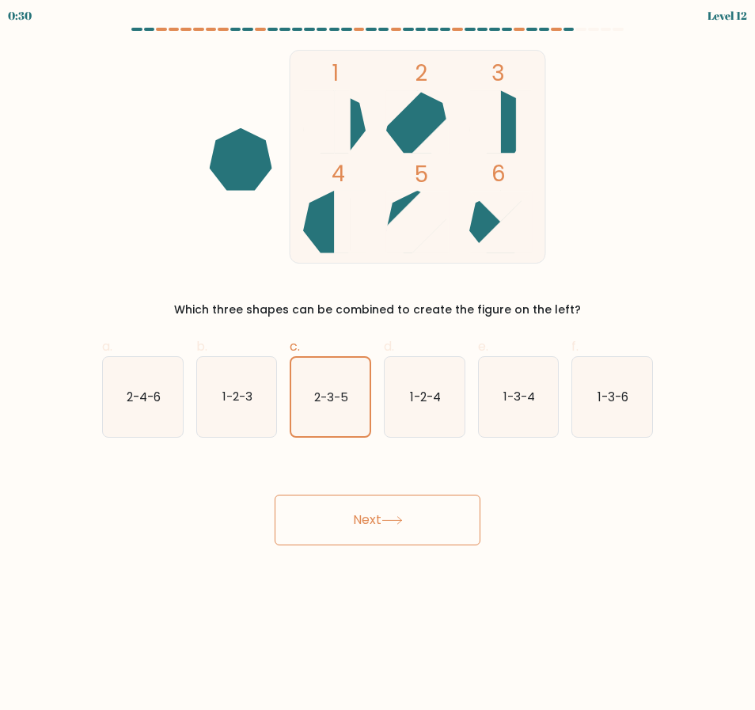
click at [353, 512] on button "Next" at bounding box center [378, 520] width 206 height 51
drag, startPoint x: 360, startPoint y: 176, endPoint x: 162, endPoint y: 134, distance: 202.4
click at [166, 141] on icon "1 2 3 4 5 6" at bounding box center [378, 157] width 426 height 214
click at [388, 516] on icon at bounding box center [392, 520] width 21 height 9
click at [388, 518] on icon at bounding box center [392, 520] width 21 height 9
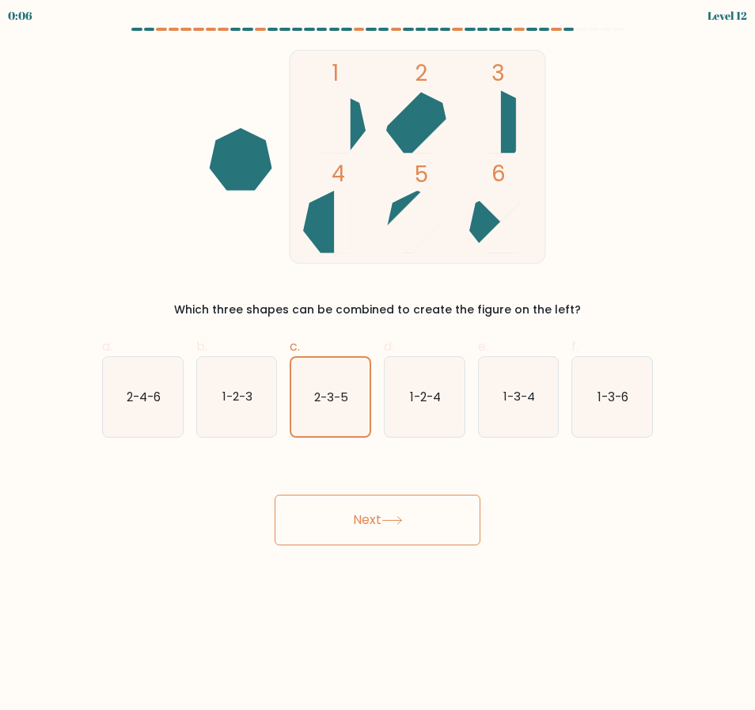
click at [386, 518] on icon at bounding box center [392, 520] width 21 height 9
click at [385, 518] on button "Next" at bounding box center [378, 520] width 206 height 51
click at [386, 514] on button "Next" at bounding box center [378, 520] width 206 height 51
click at [386, 513] on button "Next" at bounding box center [378, 520] width 206 height 51
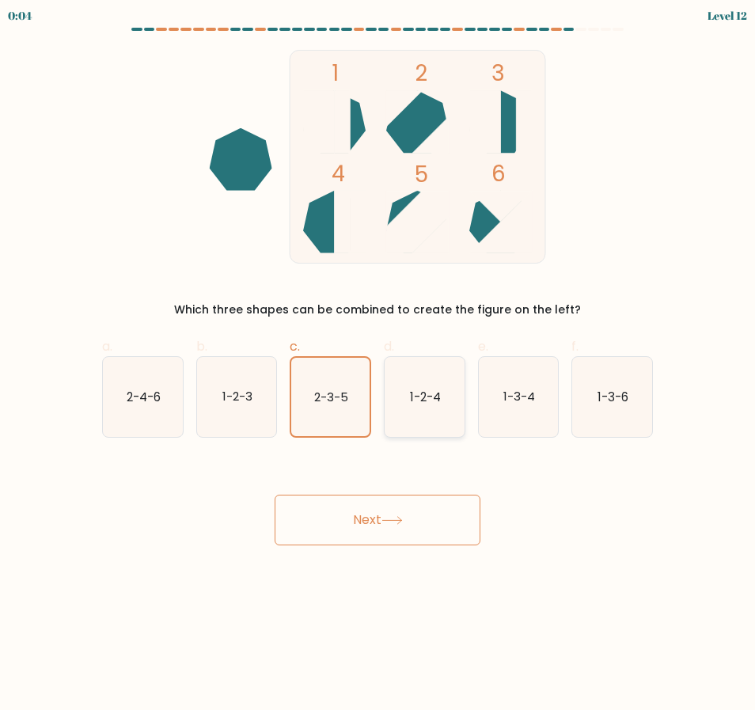
click at [422, 413] on icon "1-2-4" at bounding box center [425, 397] width 80 height 80
click at [379, 366] on input "d. 1-2-4" at bounding box center [378, 361] width 1 height 10
radio input "true"
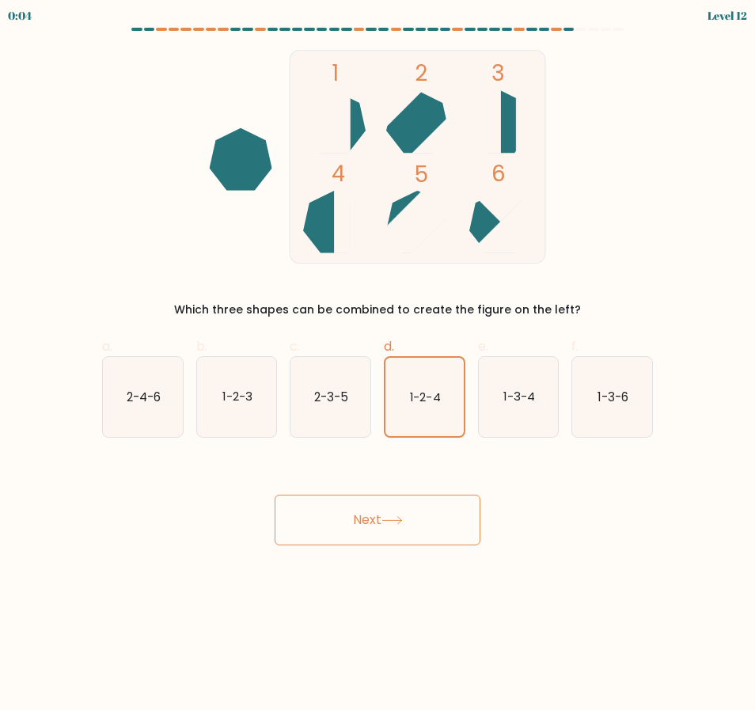
click at [405, 535] on button "Next" at bounding box center [378, 520] width 206 height 51
click at [405, 531] on button "Next" at bounding box center [378, 520] width 206 height 51
click at [405, 529] on button "Next" at bounding box center [378, 520] width 206 height 51
click at [409, 527] on button "Next" at bounding box center [378, 520] width 206 height 51
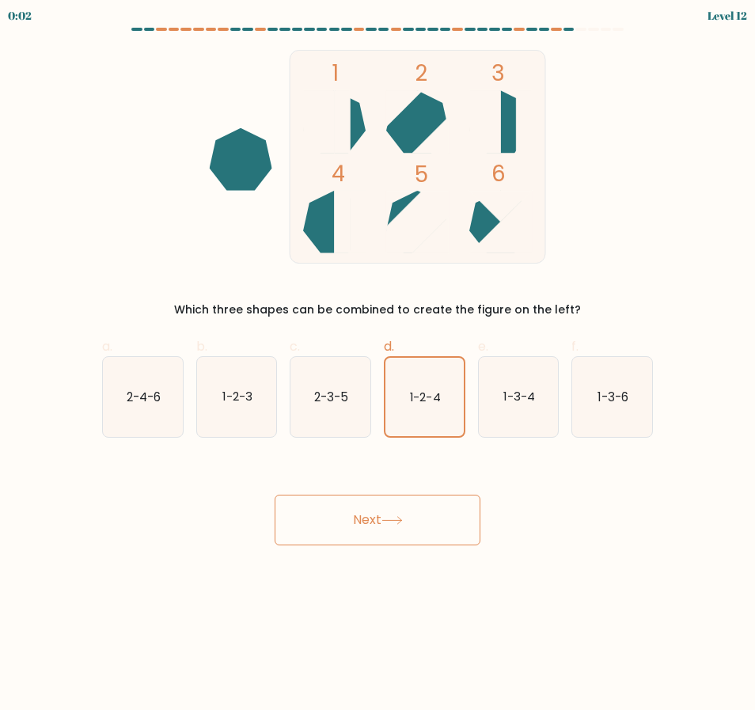
click at [411, 508] on button "Next" at bounding box center [378, 520] width 206 height 51
click at [240, 405] on text "1-2-3" at bounding box center [238, 396] width 30 height 17
click at [378, 366] on input "b. 1-2-3" at bounding box center [378, 361] width 1 height 10
radio input "true"
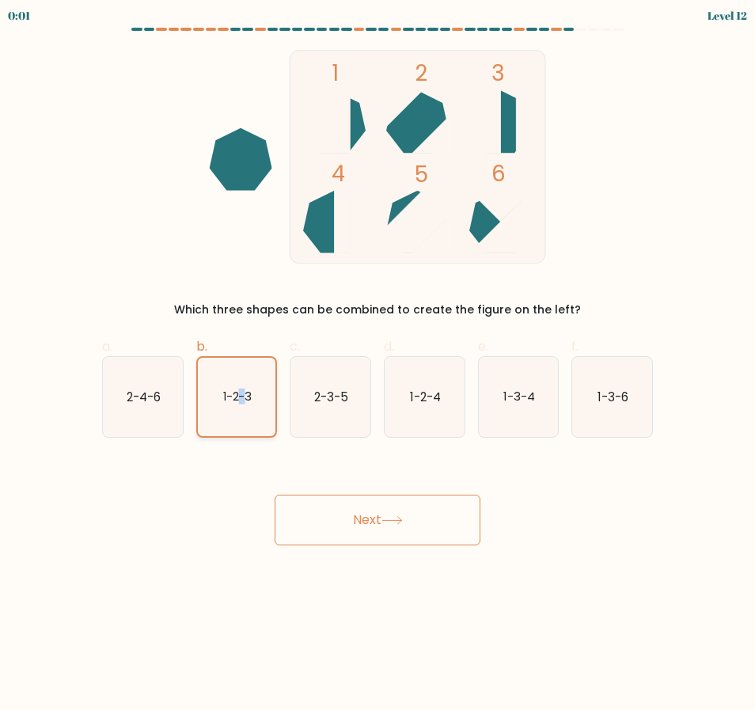
click at [240, 405] on text "1-2-3" at bounding box center [237, 397] width 29 height 16
click at [378, 366] on input "b. 1-2-3" at bounding box center [378, 361] width 1 height 10
click at [379, 492] on div "Next" at bounding box center [378, 501] width 570 height 89
click at [373, 508] on button "Next" at bounding box center [378, 520] width 206 height 51
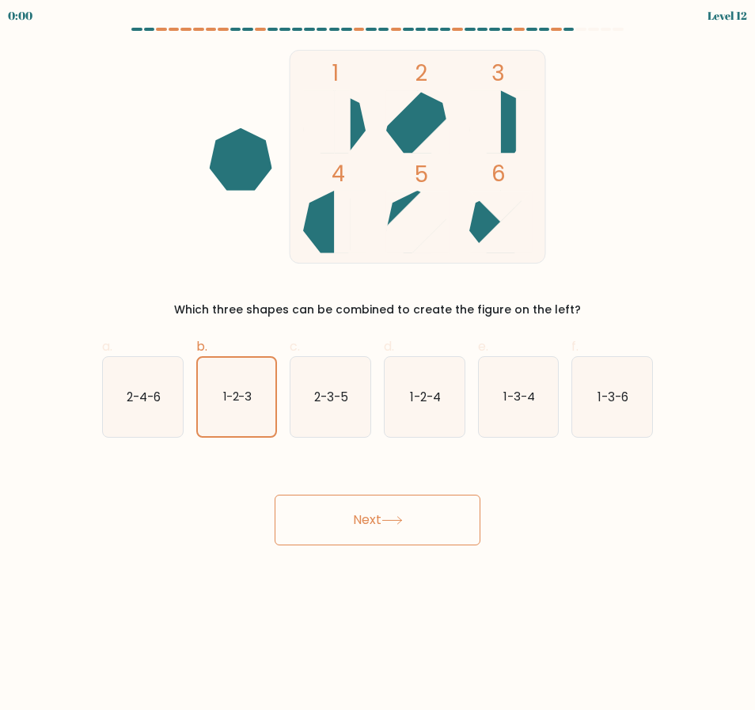
click at [373, 507] on button "Next" at bounding box center [378, 520] width 206 height 51
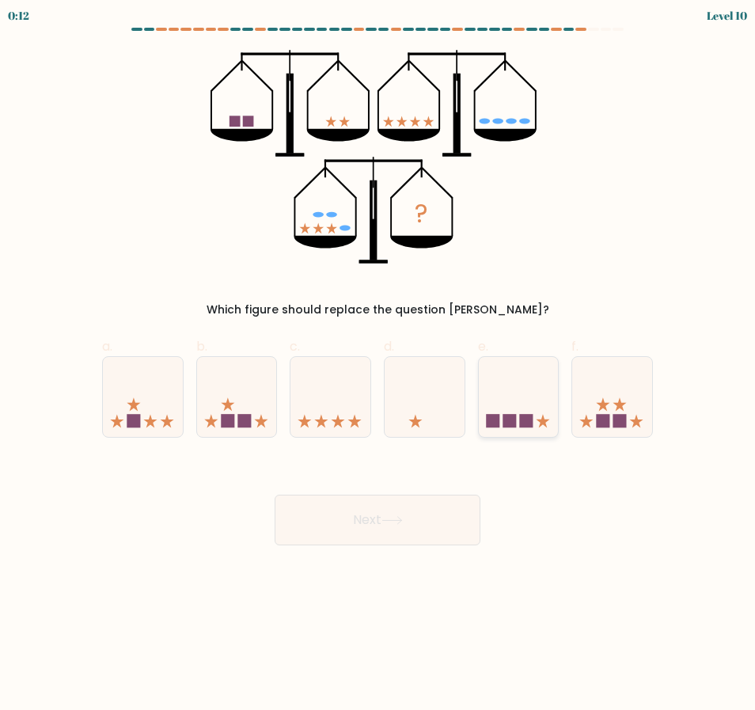
click at [502, 410] on icon at bounding box center [519, 397] width 80 height 66
click at [379, 366] on input "e." at bounding box center [378, 361] width 1 height 10
radio input "true"
click at [404, 507] on button "Next" at bounding box center [378, 520] width 206 height 51
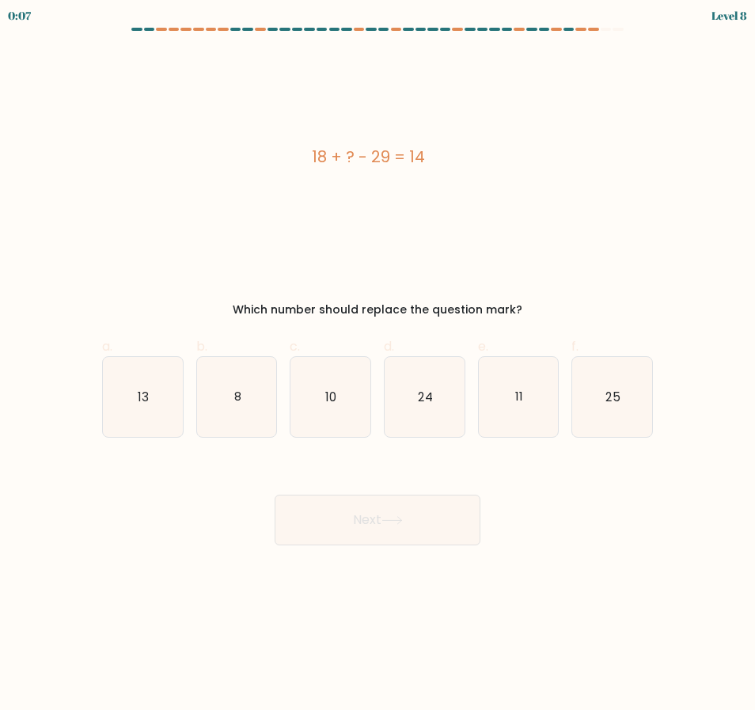
click at [310, 159] on div "18 + ? - 29 = 14" at bounding box center [368, 157] width 532 height 24
drag, startPoint x: 311, startPoint y: 162, endPoint x: 449, endPoint y: 162, distance: 137.8
click at [449, 162] on div "18 + ? - 29 = 14" at bounding box center [368, 157] width 532 height 24
copy div "18 + ? - 29 = 14"
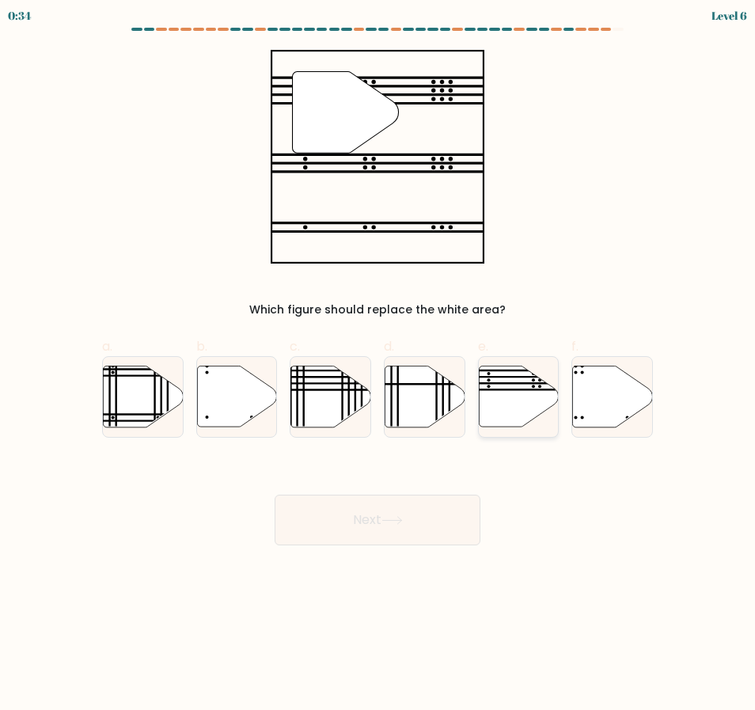
click at [498, 413] on icon at bounding box center [519, 396] width 80 height 61
click at [379, 366] on input "e." at bounding box center [378, 361] width 1 height 10
radio input "true"
click at [401, 530] on button "Next" at bounding box center [378, 520] width 206 height 51
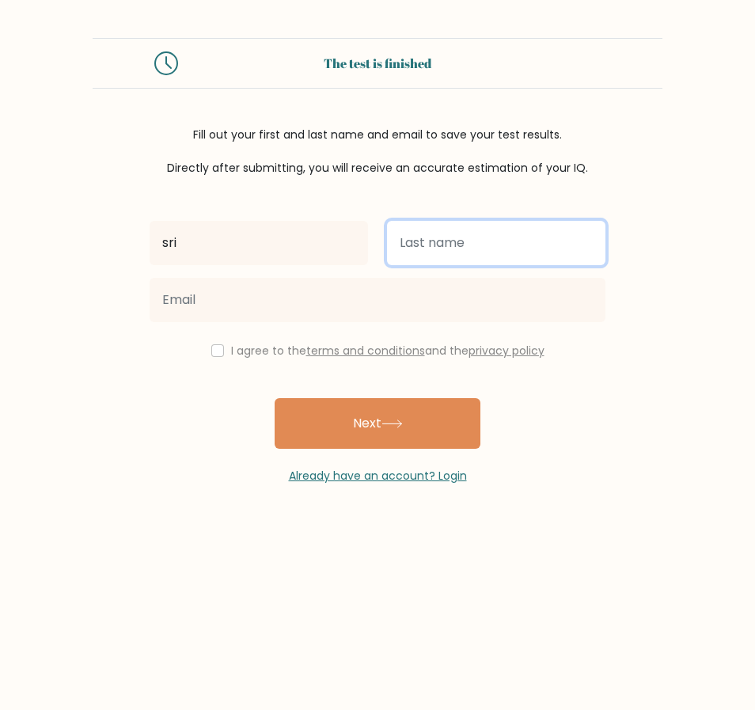
click at [402, 245] on input "text" at bounding box center [496, 243] width 219 height 44
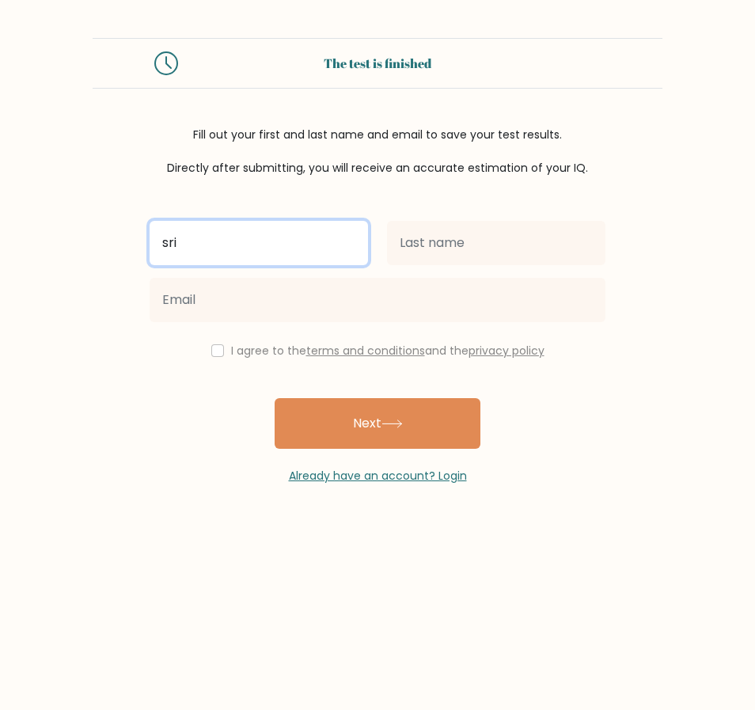
drag, startPoint x: 239, startPoint y: 249, endPoint x: 131, endPoint y: 253, distance: 108.6
click at [131, 253] on form "The test is finished Fill out your first and last name and email to save your t…" at bounding box center [377, 261] width 755 height 447
type input "eka"
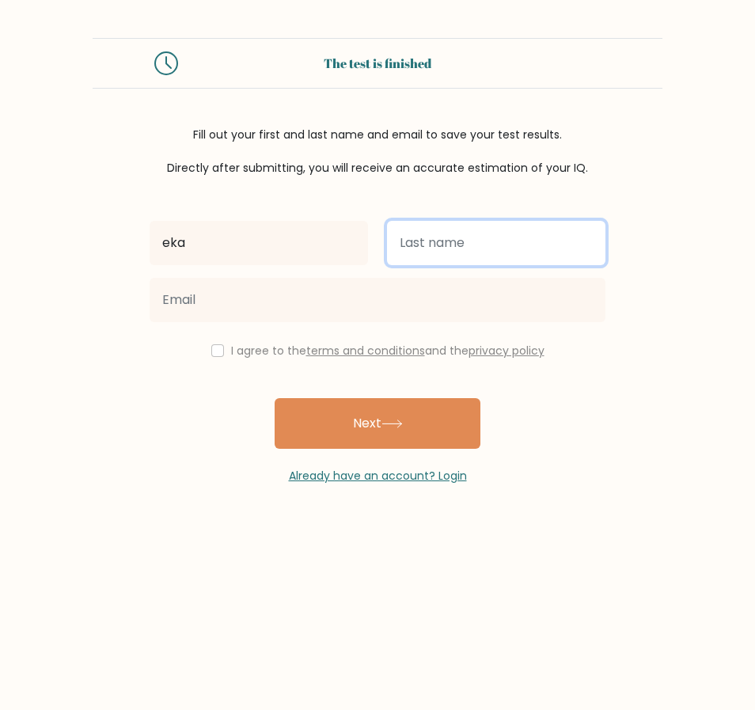
click at [431, 241] on input "text" at bounding box center [496, 243] width 219 height 44
type input "sri"
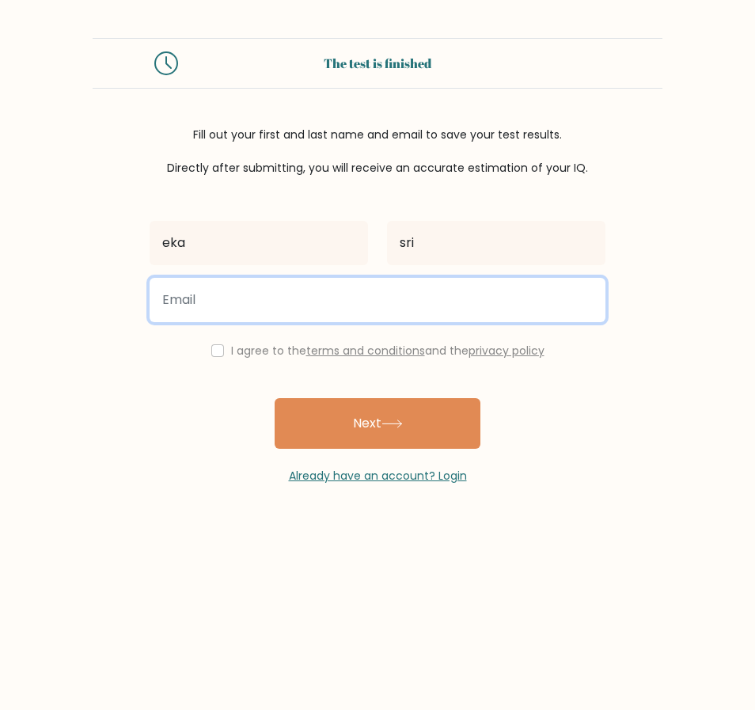
click at [276, 297] on input "email" at bounding box center [378, 300] width 456 height 44
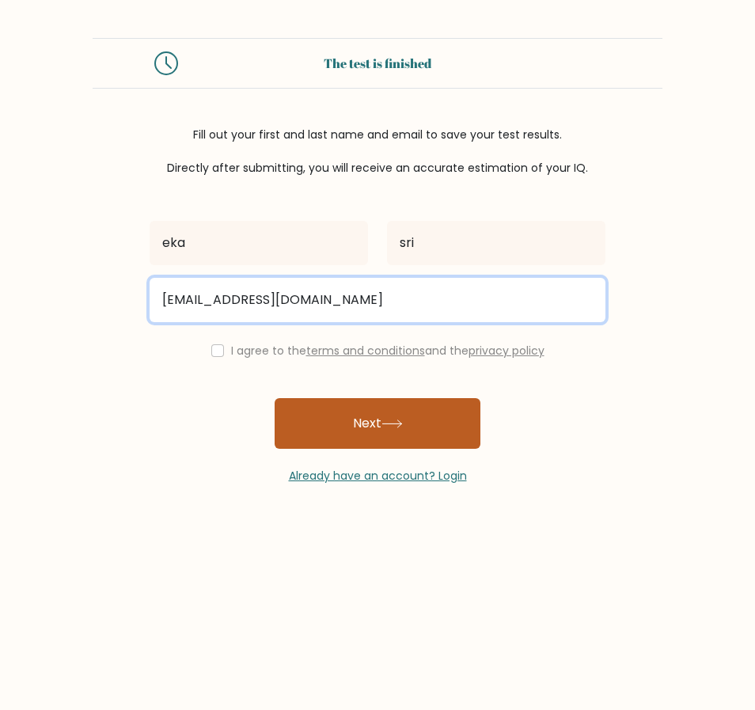
type input "ergedan44@gmail.com"
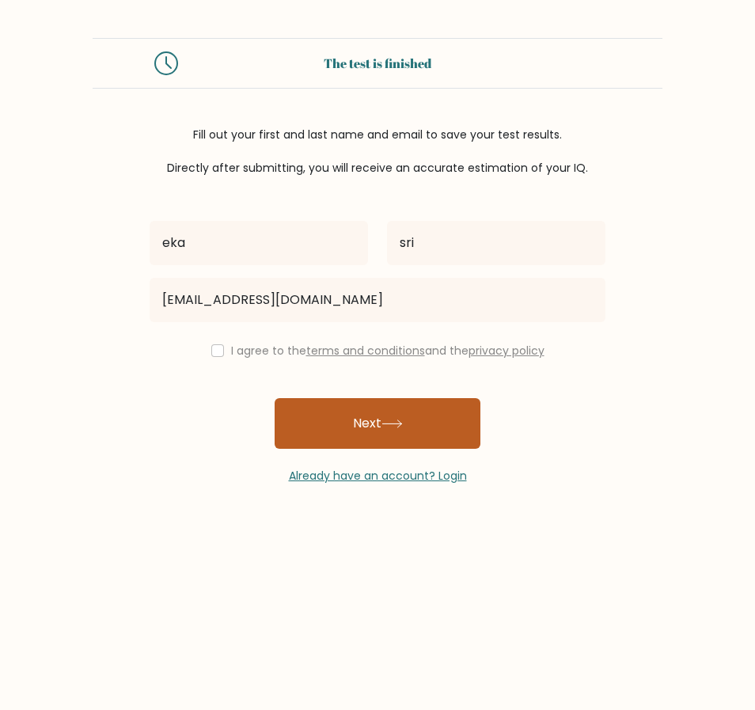
click at [326, 416] on button "Next" at bounding box center [378, 423] width 206 height 51
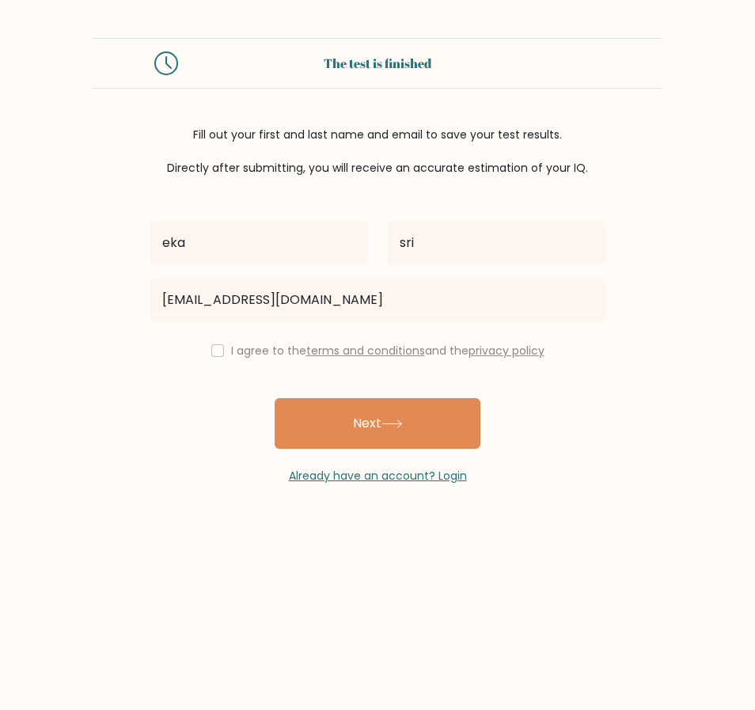
click at [212, 358] on div "I agree to the terms and conditions and the privacy policy" at bounding box center [377, 350] width 475 height 19
click at [223, 354] on div "I agree to the terms and conditions and the privacy policy" at bounding box center [377, 350] width 475 height 19
click at [216, 354] on input "checkbox" at bounding box center [217, 350] width 13 height 13
checkbox input "true"
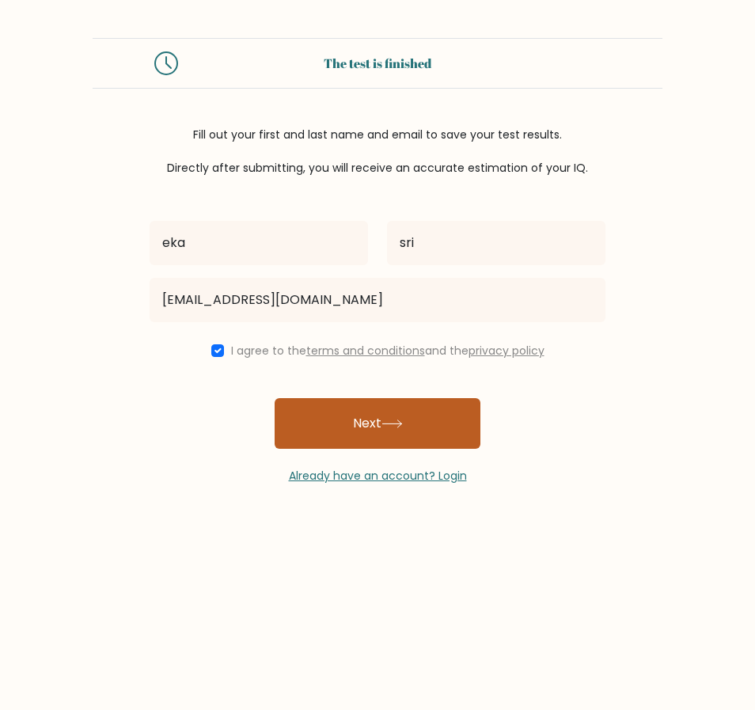
click at [401, 423] on icon at bounding box center [391, 423] width 19 height 7
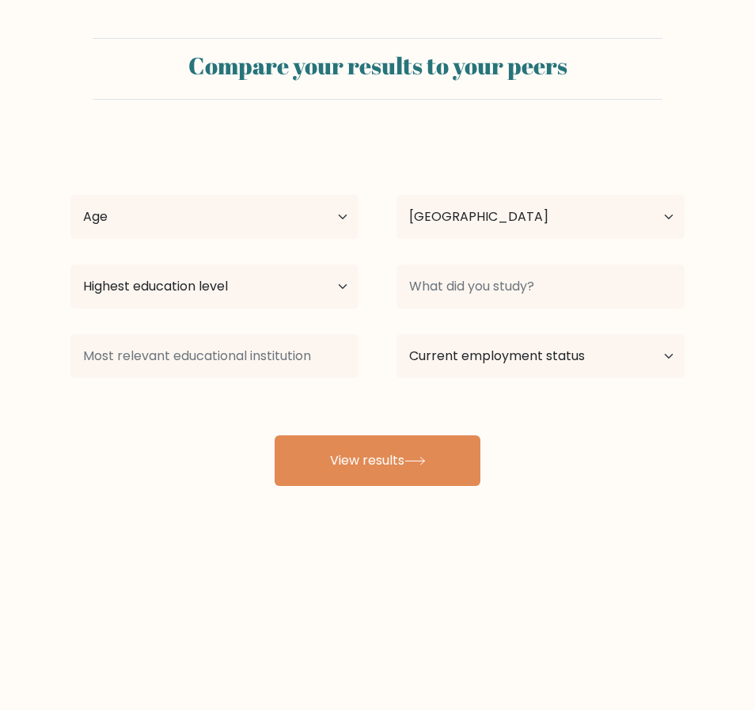
select select "ID"
click at [335, 226] on select "Age Under 18 years old 18-24 years old 25-34 years old 35-44 years old 45-54 ye…" at bounding box center [214, 217] width 288 height 44
select select "35_44"
click at [70, 195] on select "Age Under 18 years old 18-24 years old 25-34 years old 35-44 years old 45-54 ye…" at bounding box center [214, 217] width 288 height 44
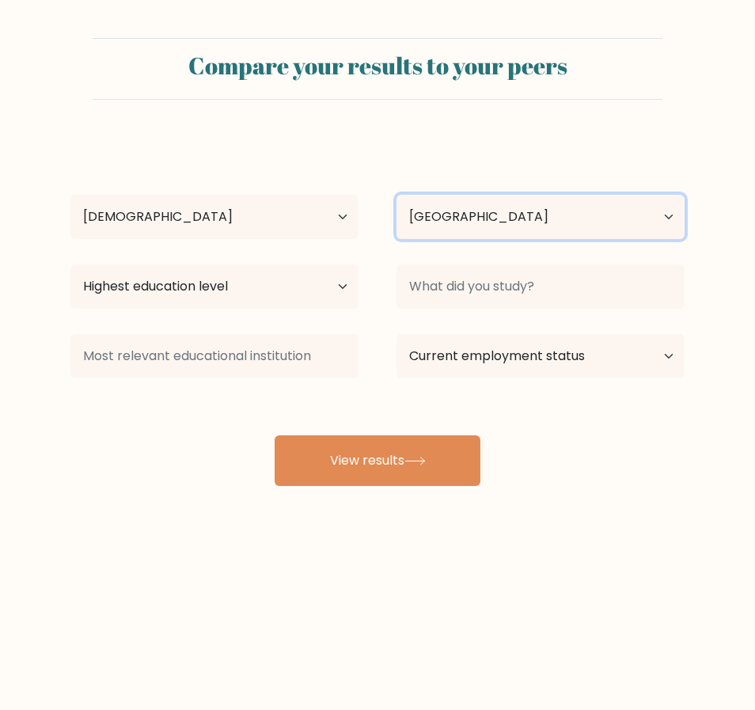
click at [571, 224] on select "Country Afghanistan Albania Algeria American Samoa Andorra Angola Anguilla Anta…" at bounding box center [541, 217] width 288 height 44
click at [497, 223] on select "Country Afghanistan Albania Algeria American Samoa Andorra Angola Anguilla Anta…" at bounding box center [541, 217] width 288 height 44
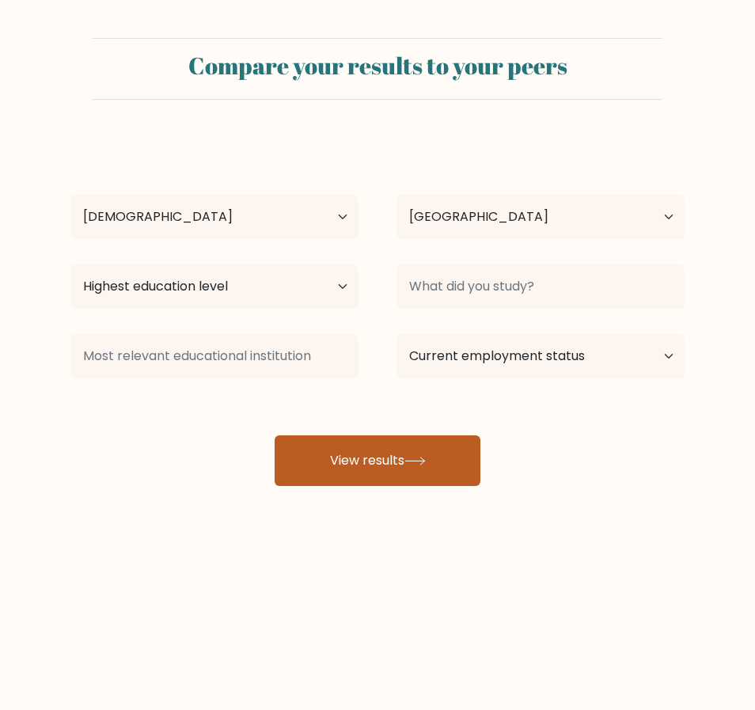
click at [350, 466] on button "View results" at bounding box center [378, 461] width 206 height 51
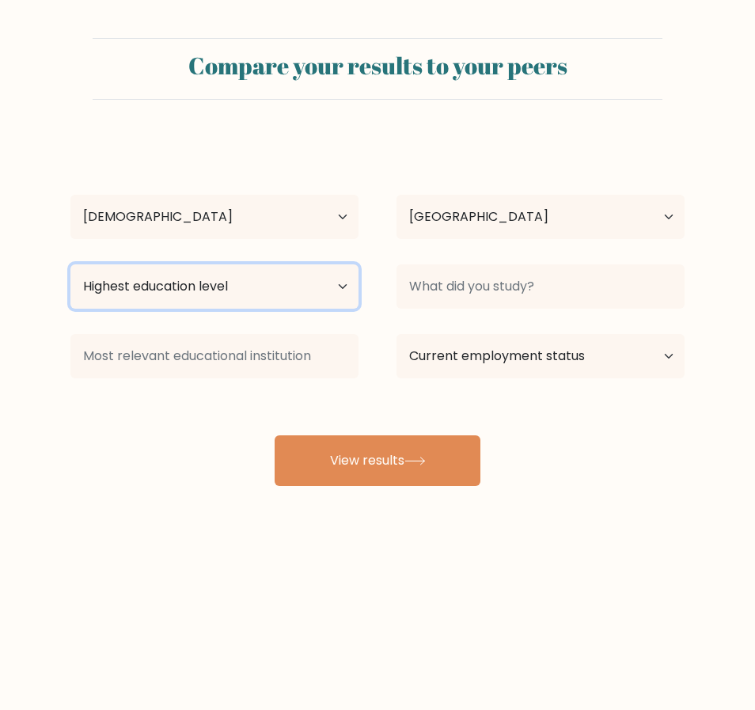
click at [229, 301] on select "Highest education level No schooling Primary Lower Secondary Upper Secondary Oc…" at bounding box center [214, 286] width 288 height 44
select select "no_schooling"
click at [70, 264] on select "Highest education level No schooling Primary Lower Secondary Upper Secondary Oc…" at bounding box center [214, 286] width 288 height 44
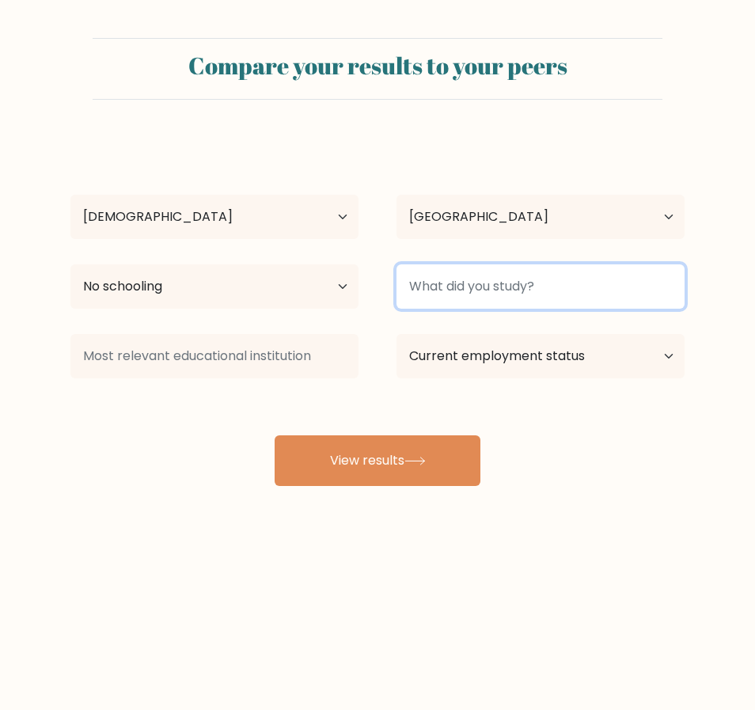
click at [462, 285] on input at bounding box center [541, 286] width 288 height 44
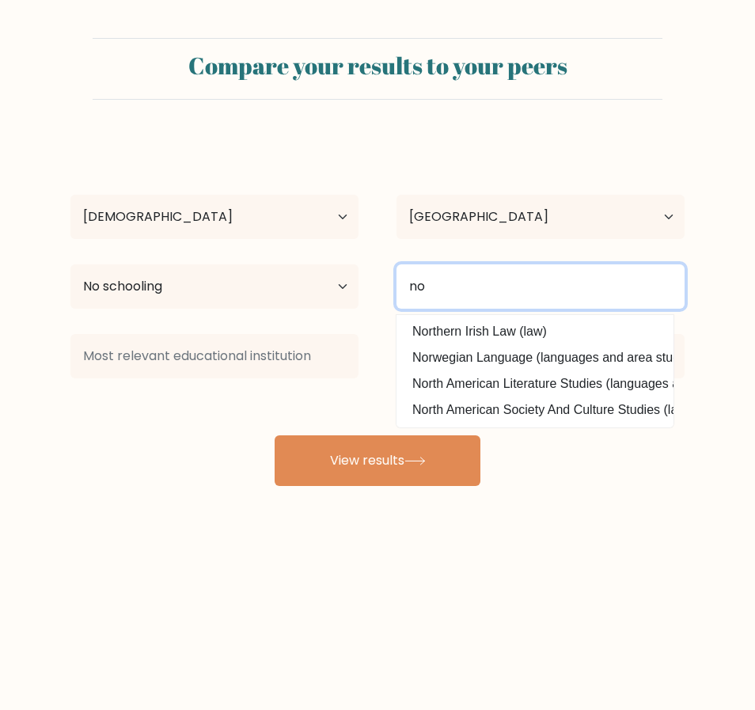
type input "no"
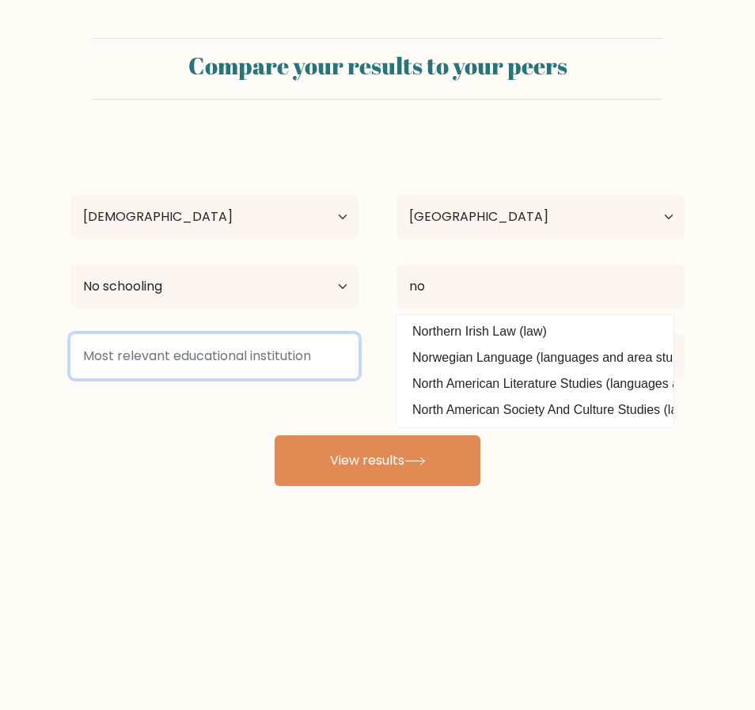
click at [248, 358] on input at bounding box center [214, 356] width 288 height 44
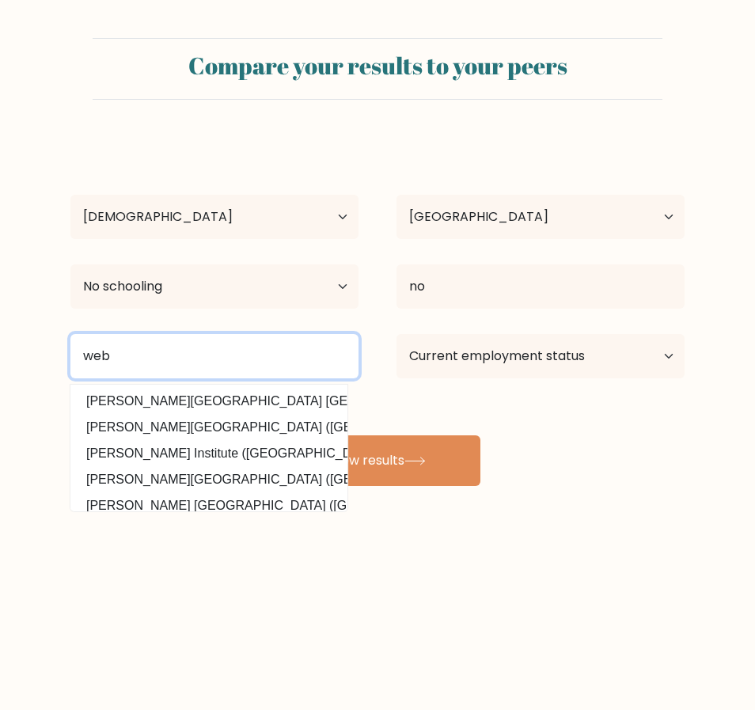
type input "web"
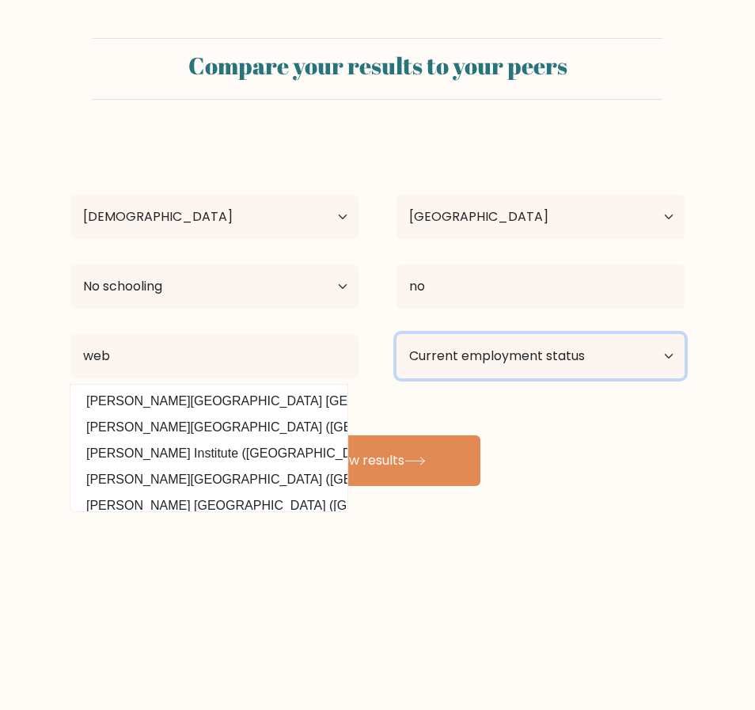
click at [636, 365] on select "Current employment status Employed Student Retired Other / prefer not to answer" at bounding box center [541, 356] width 288 height 44
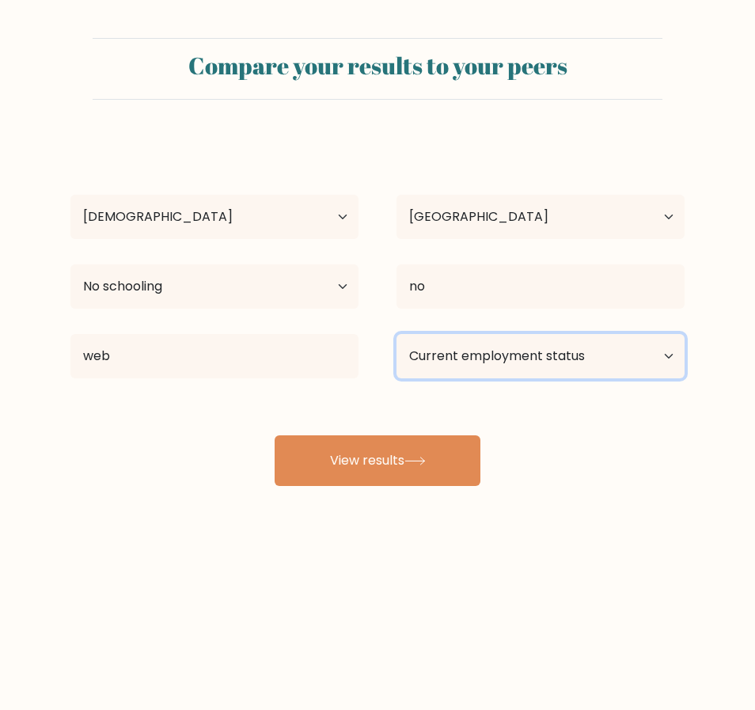
select select "other"
click at [397, 334] on select "Current employment status Employed Student Retired Other / prefer not to answer" at bounding box center [541, 356] width 288 height 44
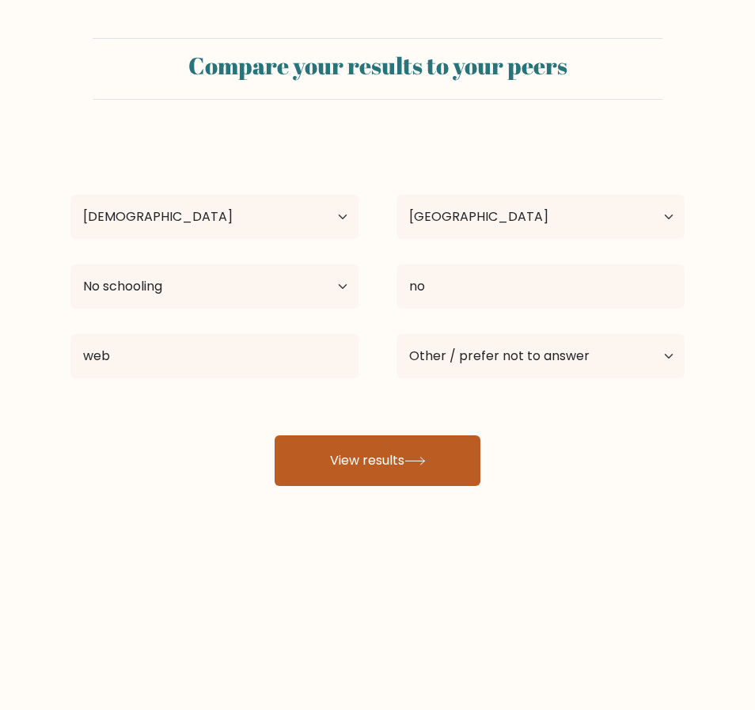
click at [413, 459] on icon at bounding box center [415, 461] width 21 height 9
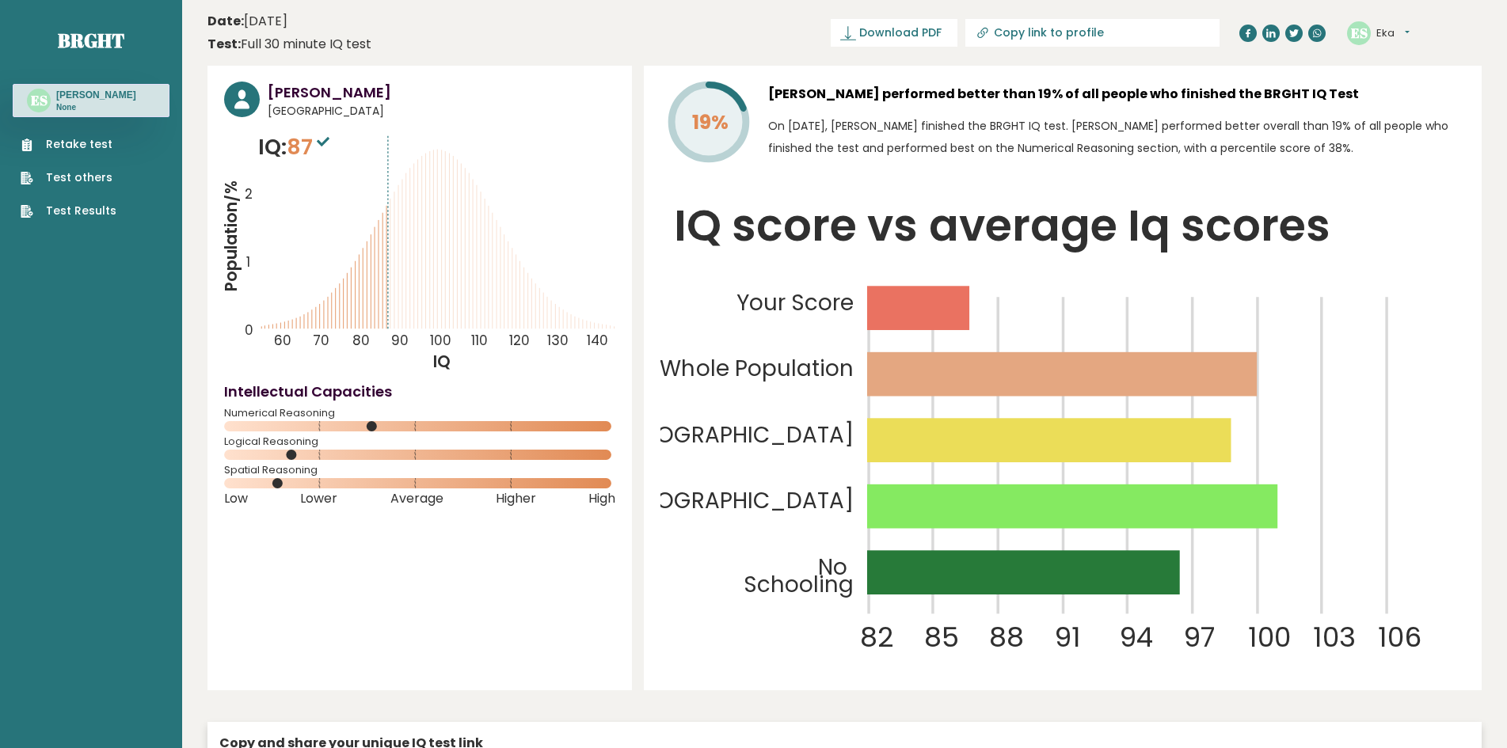
click at [98, 215] on link "Test Results" at bounding box center [69, 211] width 96 height 17
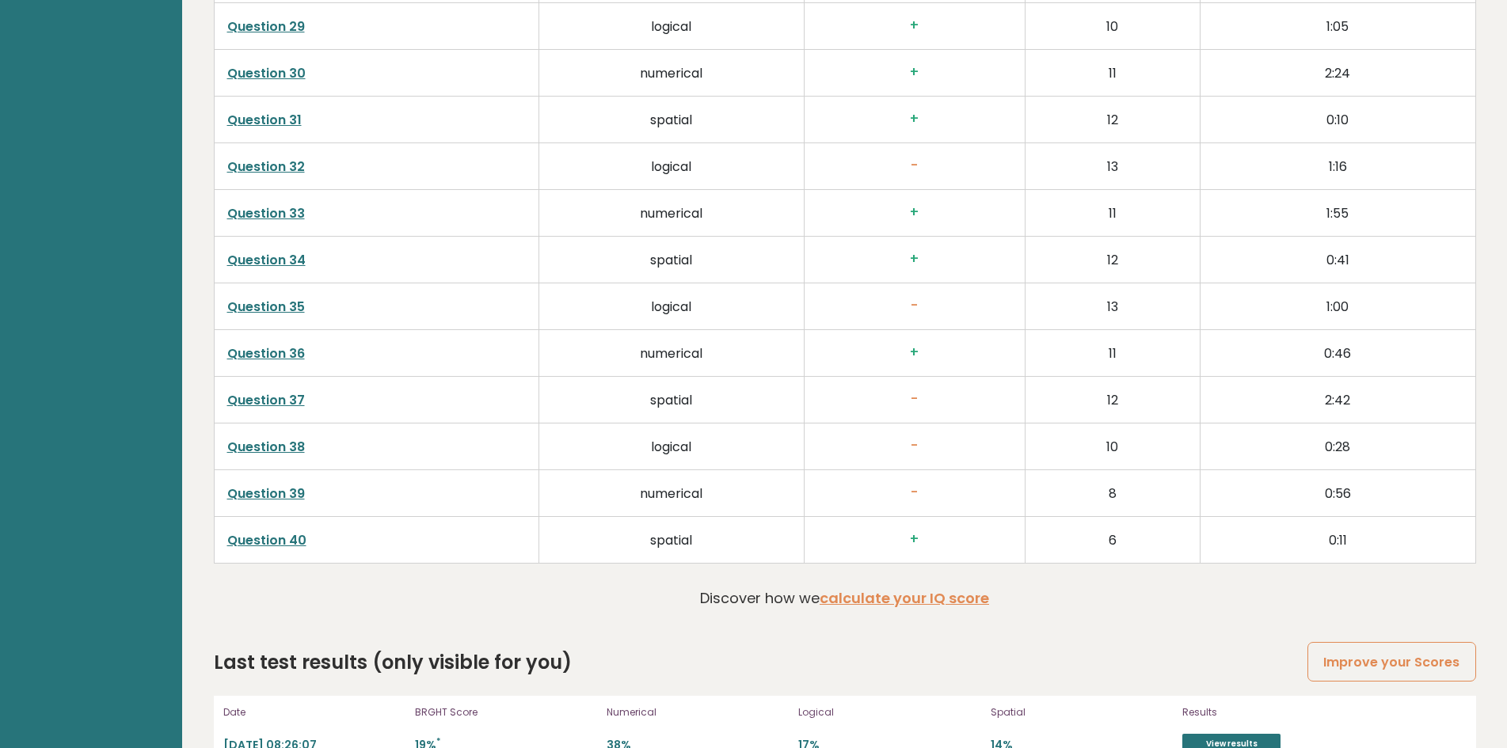
scroll to position [4173, 0]
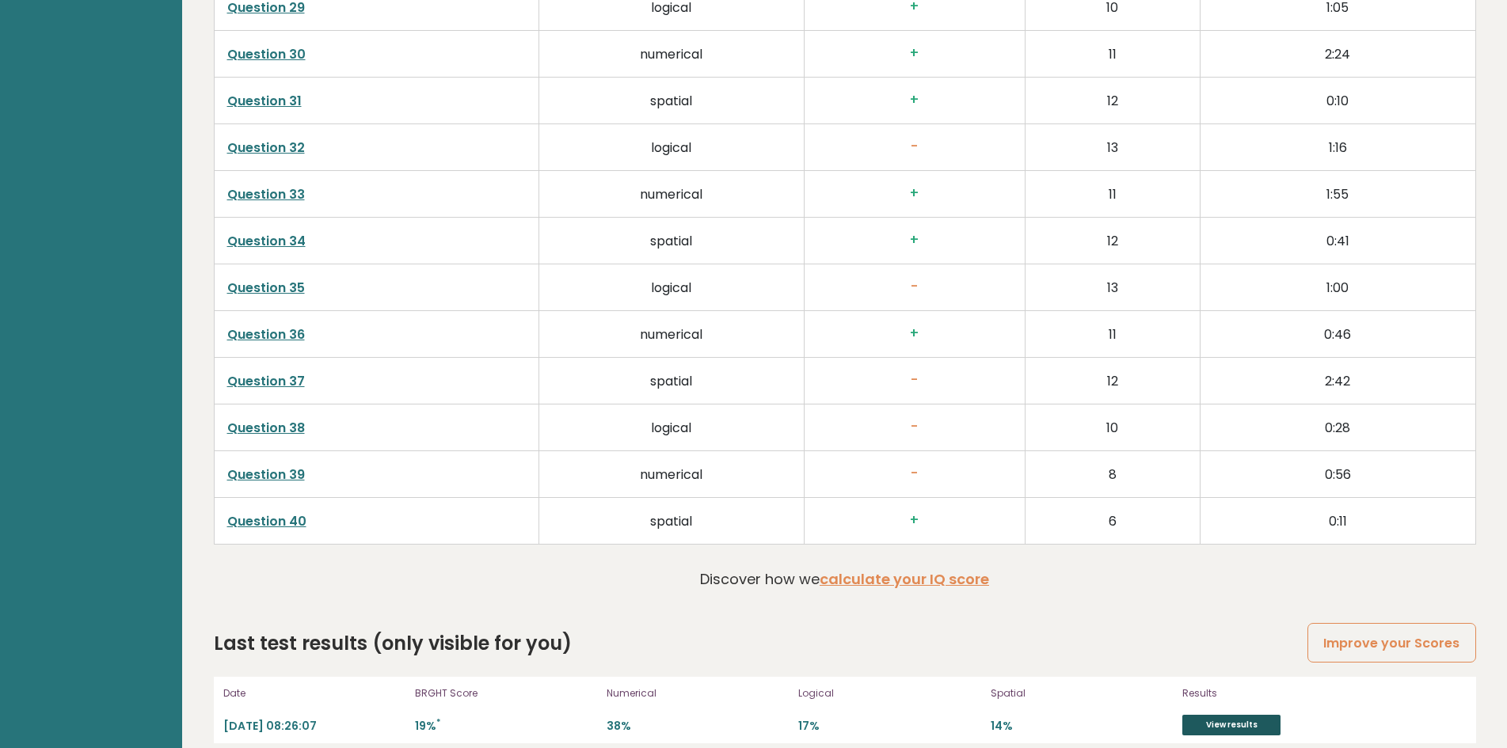
click at [755, 710] on link "View results" at bounding box center [1231, 725] width 98 height 21
